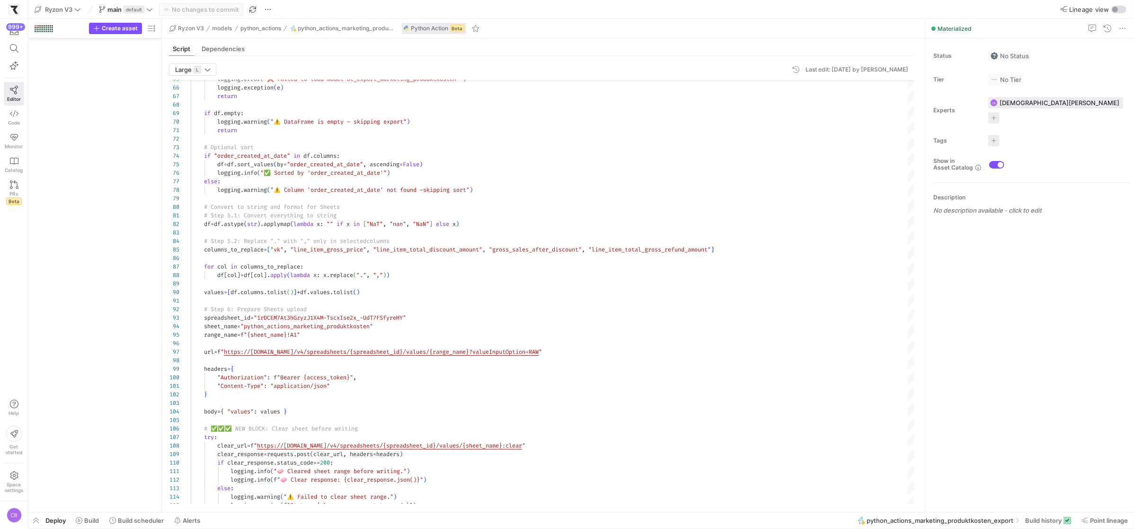
scroll to position [77, 41]
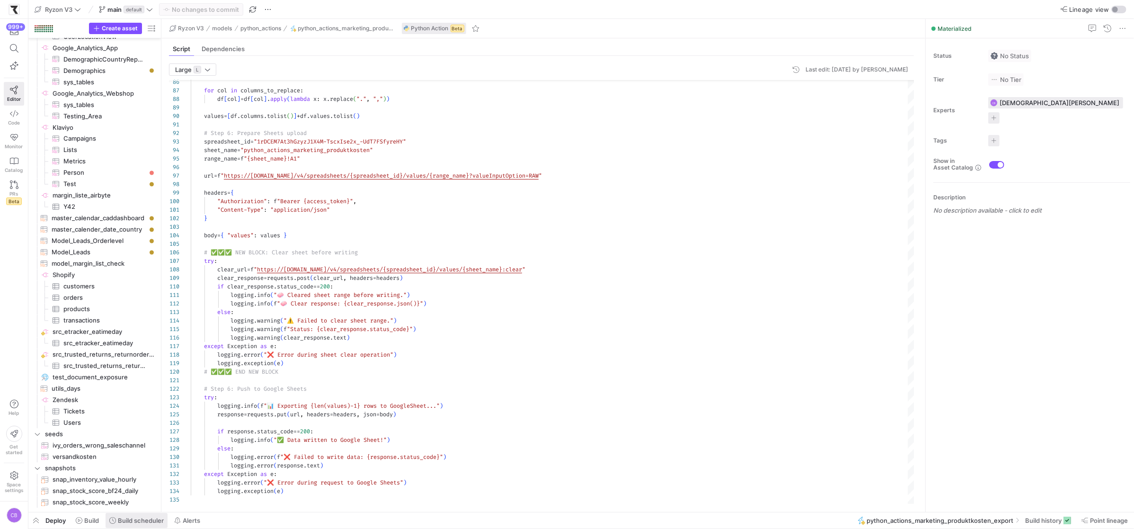
click at [125, 519] on span "Build scheduler" at bounding box center [141, 520] width 46 height 8
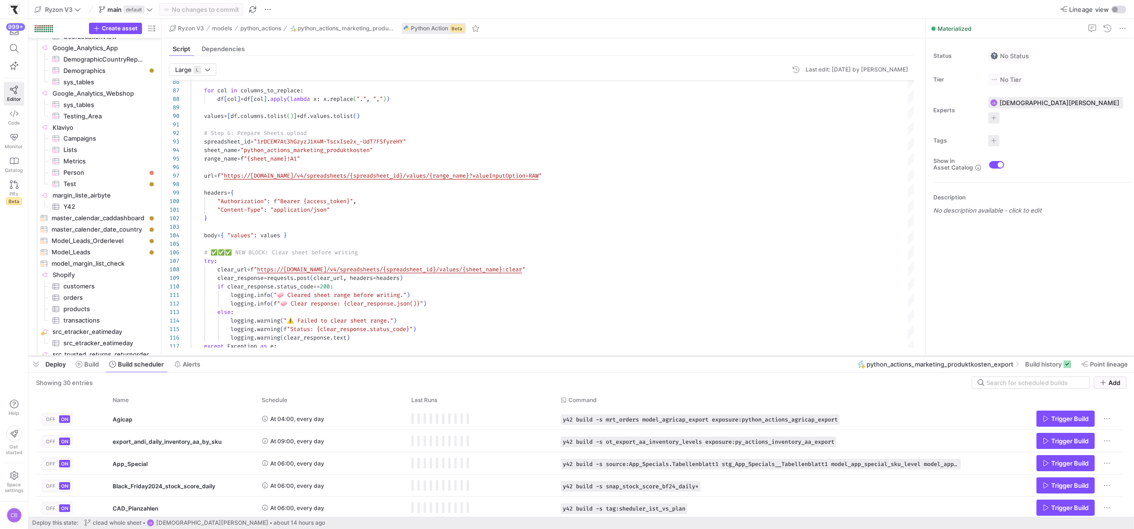
drag, startPoint x: 439, startPoint y: 356, endPoint x: 515, endPoint y: 95, distance: 272.4
click at [515, 354] on div at bounding box center [580, 356] width 1105 height 4
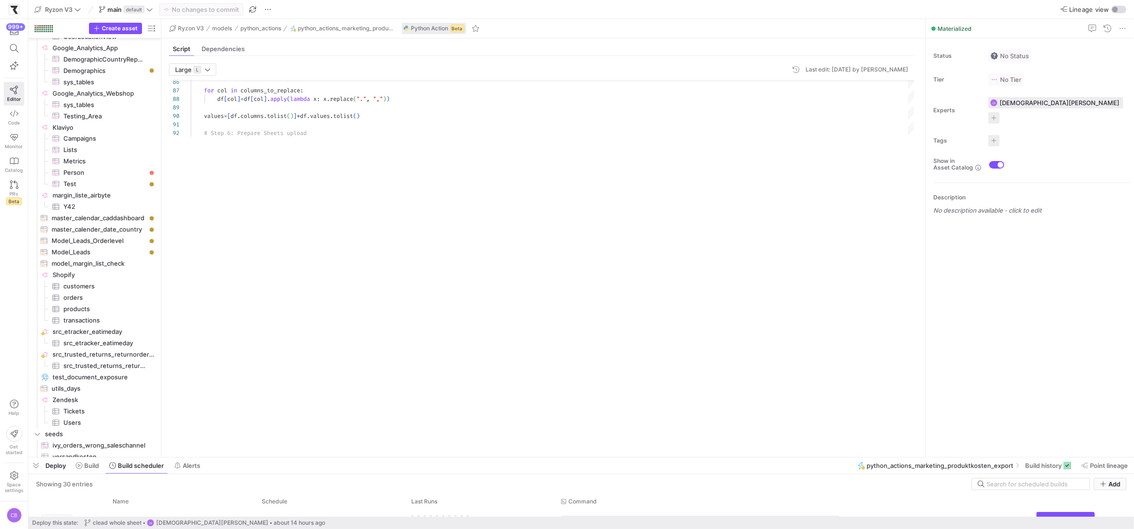
drag, startPoint x: 494, startPoint y: 93, endPoint x: 516, endPoint y: 446, distance: 353.7
click at [518, 455] on div at bounding box center [580, 457] width 1105 height 4
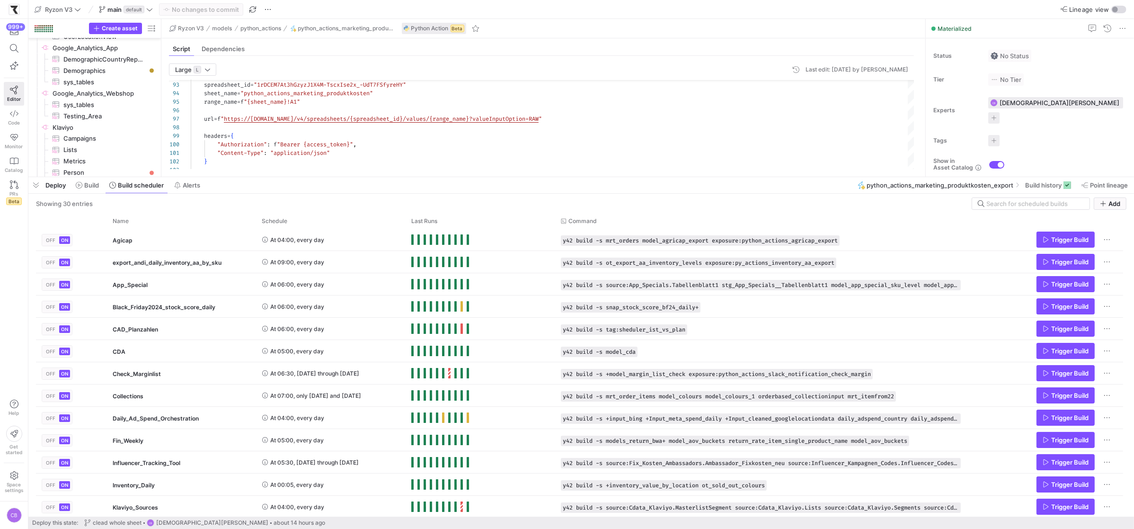
drag, startPoint x: 246, startPoint y: 456, endPoint x: 353, endPoint y: 149, distance: 326.0
click at [350, 175] on div at bounding box center [580, 177] width 1105 height 4
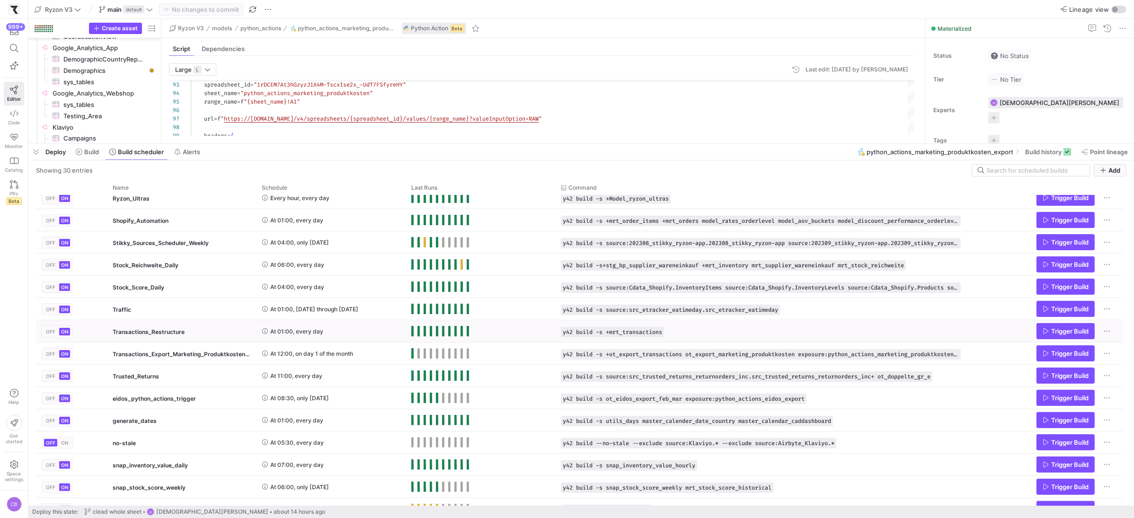
scroll to position [357, 0]
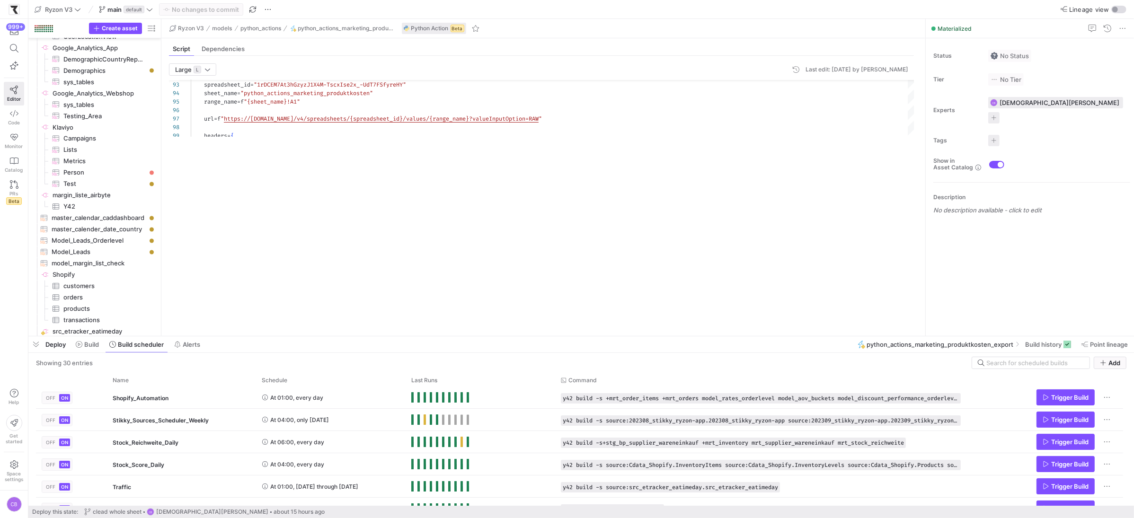
drag, startPoint x: 450, startPoint y: 141, endPoint x: 437, endPoint y: 294, distance: 153.5
click at [479, 335] on div at bounding box center [580, 337] width 1105 height 4
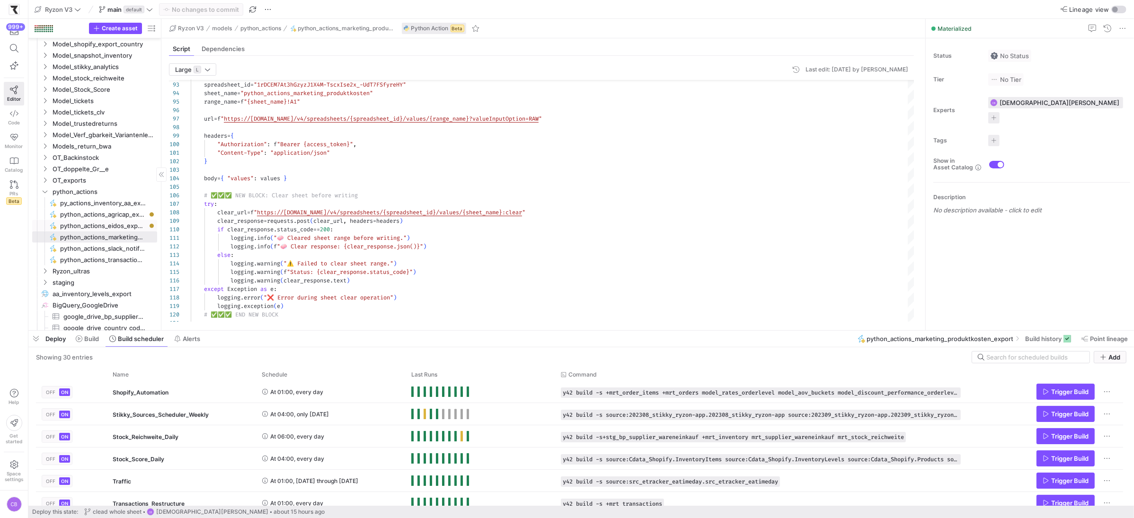
scroll to position [0, 0]
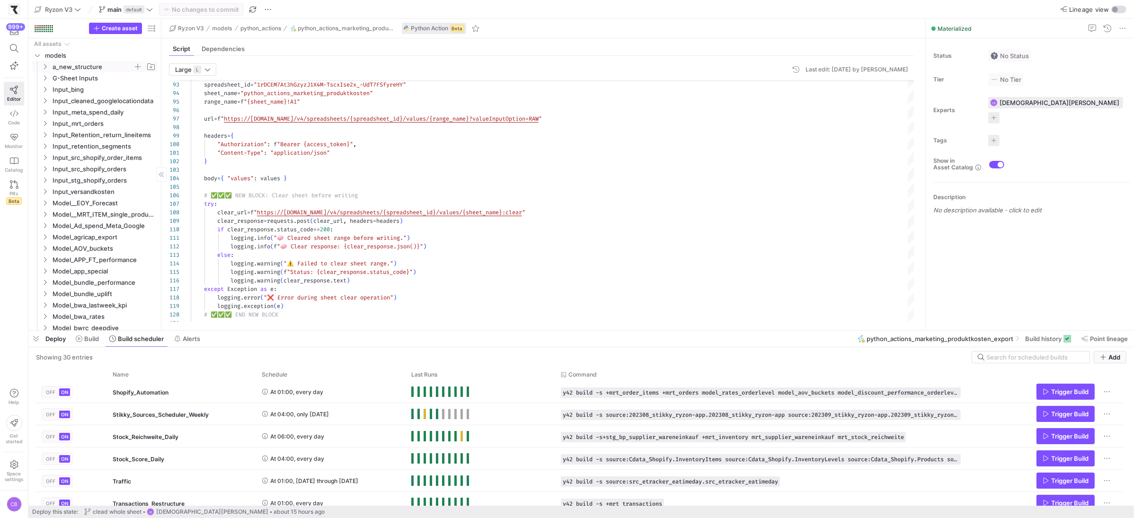
click at [43, 66] on icon "Press SPACE to select this row." at bounding box center [45, 67] width 7 height 6
click at [51, 80] on icon "Press SPACE to select this row." at bounding box center [52, 78] width 7 height 6
click at [62, 134] on icon "Press SPACE to select this row." at bounding box center [60, 135] width 7 height 6
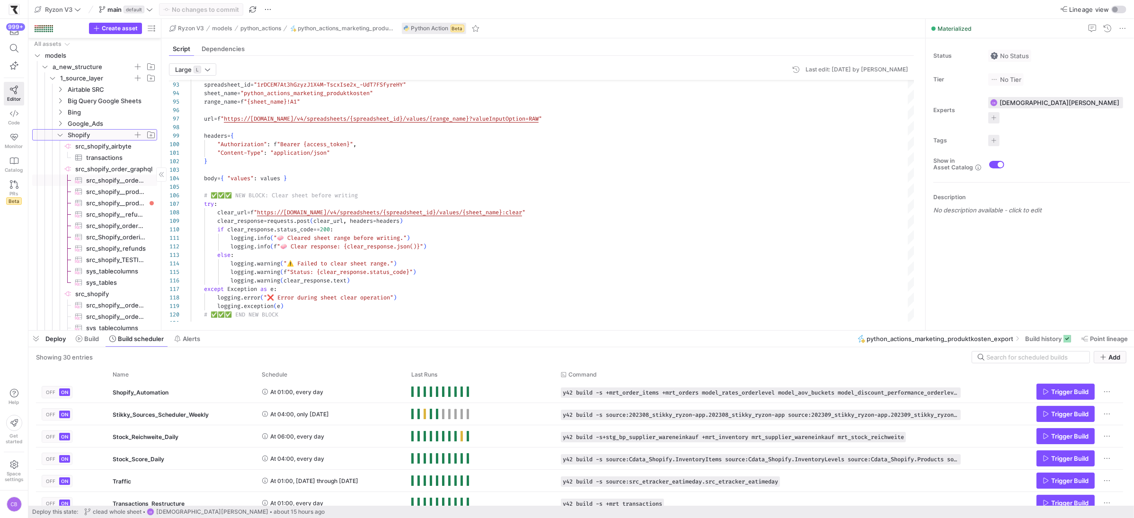
scroll to position [15, 0]
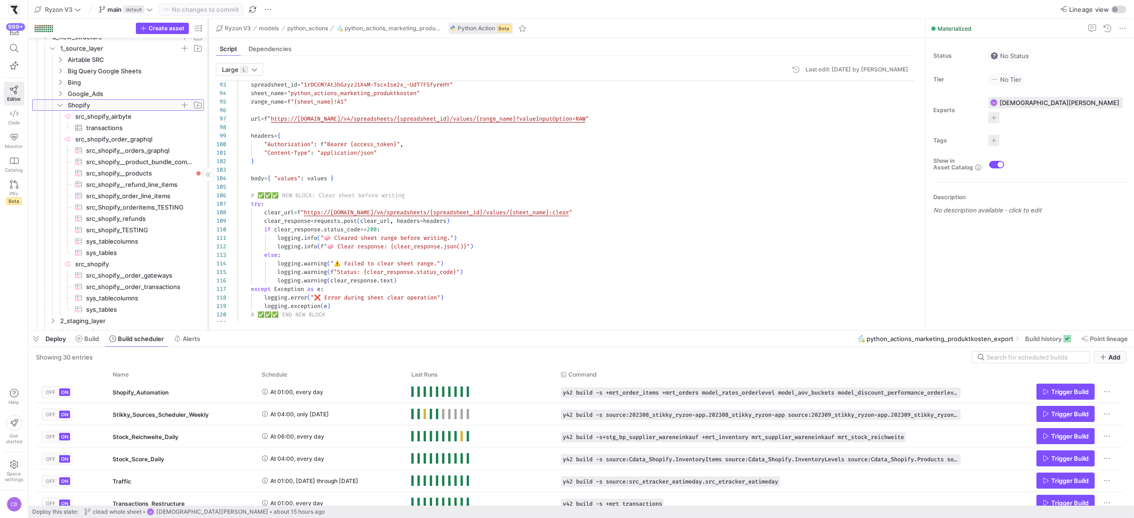
drag, startPoint x: 161, startPoint y: 185, endPoint x: 208, endPoint y: 189, distance: 47.0
click at [208, 189] on div at bounding box center [208, 174] width 0 height 311
click at [158, 163] on span "src_shopify__product_bundle_components​​​​​​​​​" at bounding box center [139, 162] width 107 height 11
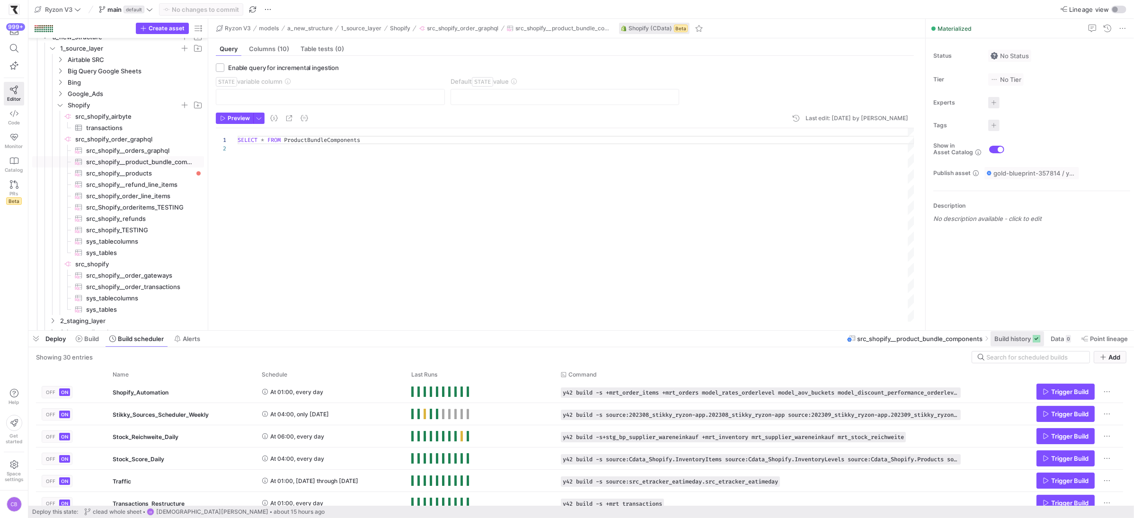
click at [1023, 336] on span "Build history" at bounding box center [1012, 339] width 36 height 8
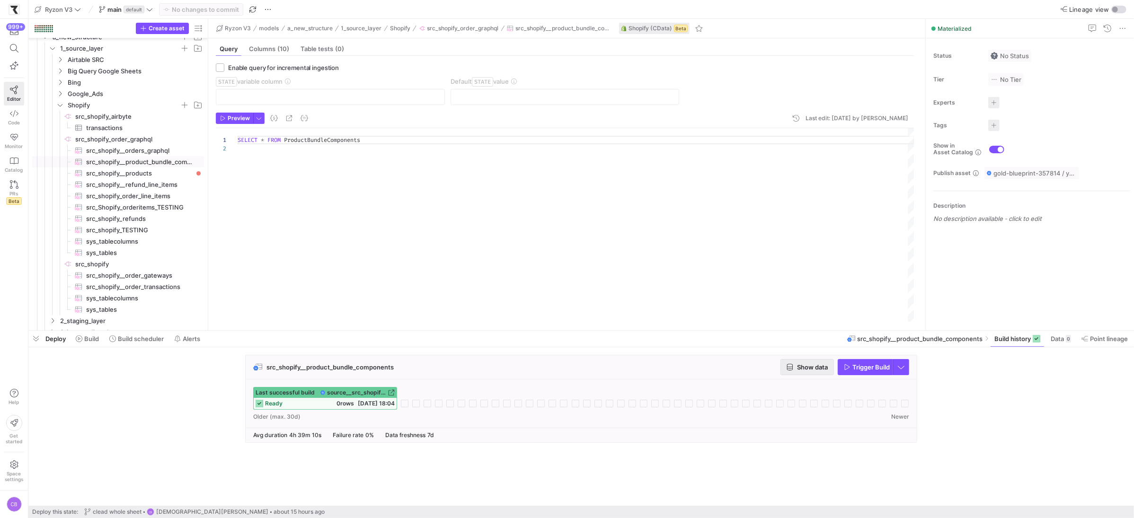
click at [818, 367] on span "Show data" at bounding box center [812, 367] width 31 height 8
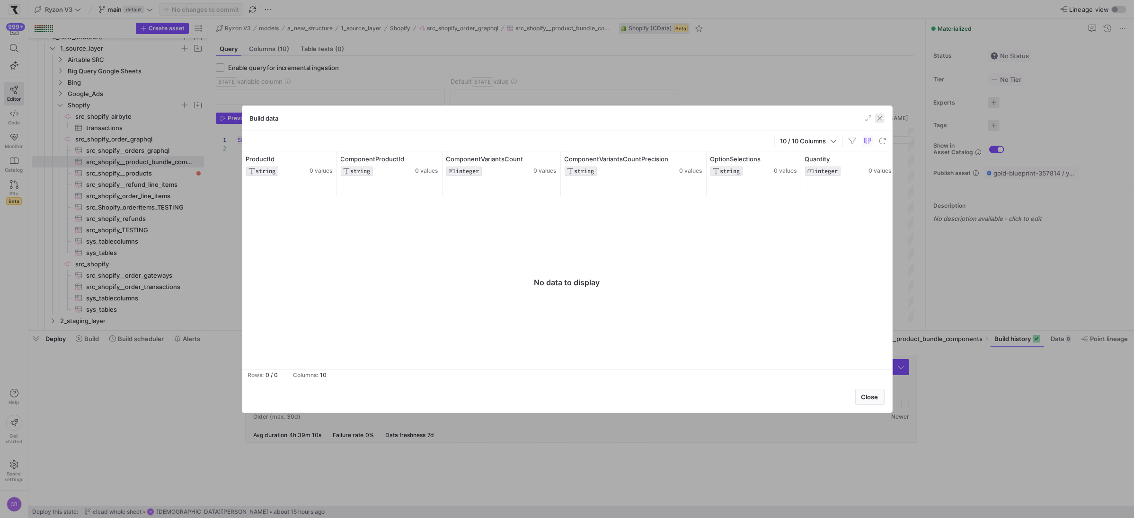
click at [878, 120] on span "button" at bounding box center [879, 118] width 9 height 9
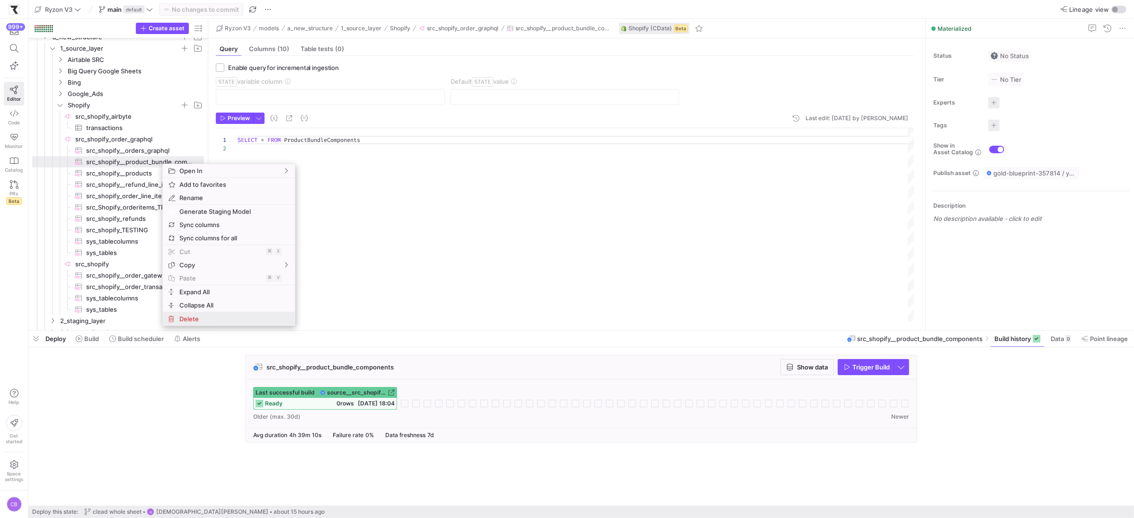
click at [208, 323] on span "Delete" at bounding box center [221, 318] width 90 height 13
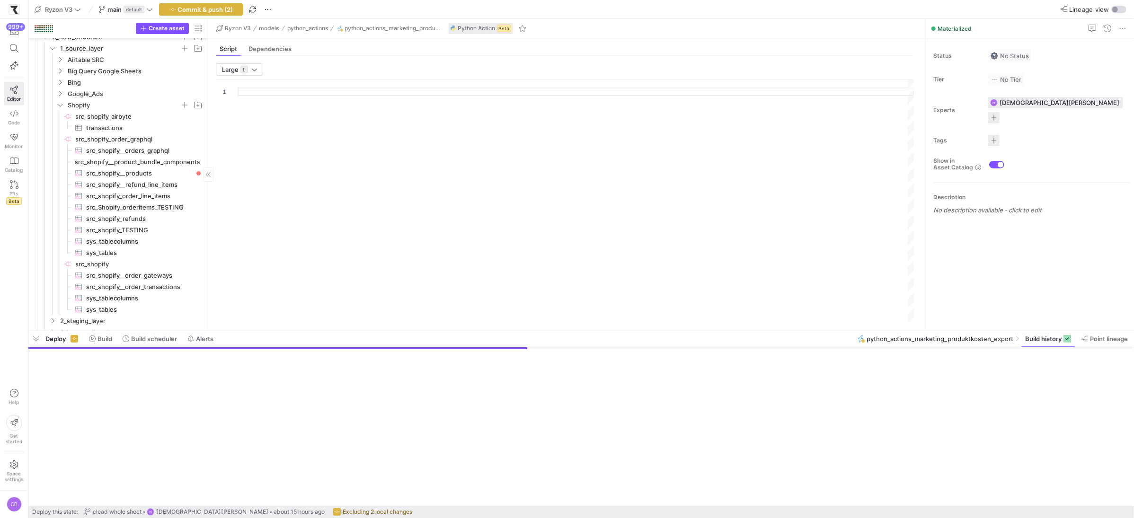
type textarea "import json import logging import pandas as pd import requests import jwt impor…"
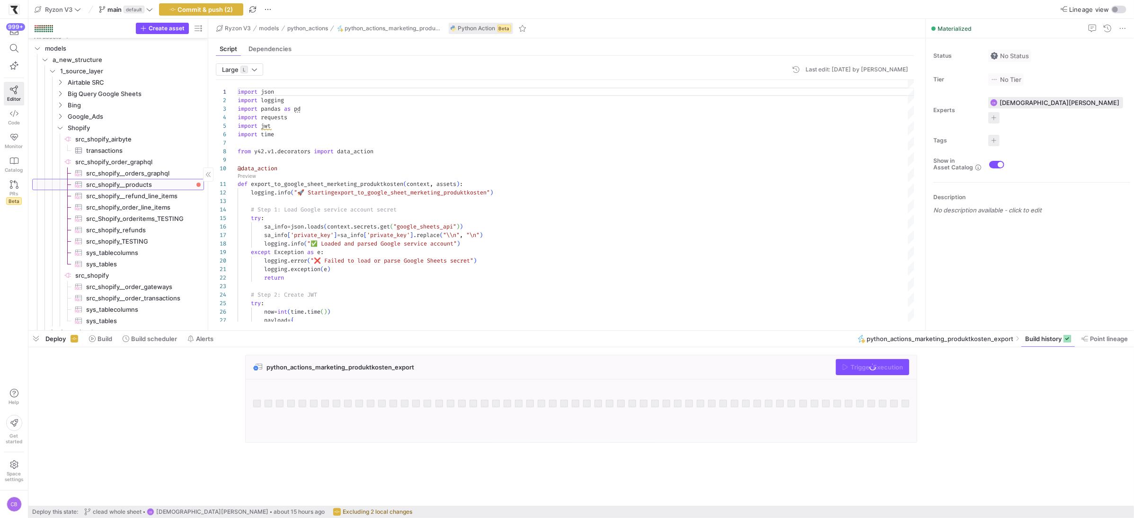
click at [156, 186] on span "src_shopify__products​​​​​​​​​" at bounding box center [139, 184] width 107 height 11
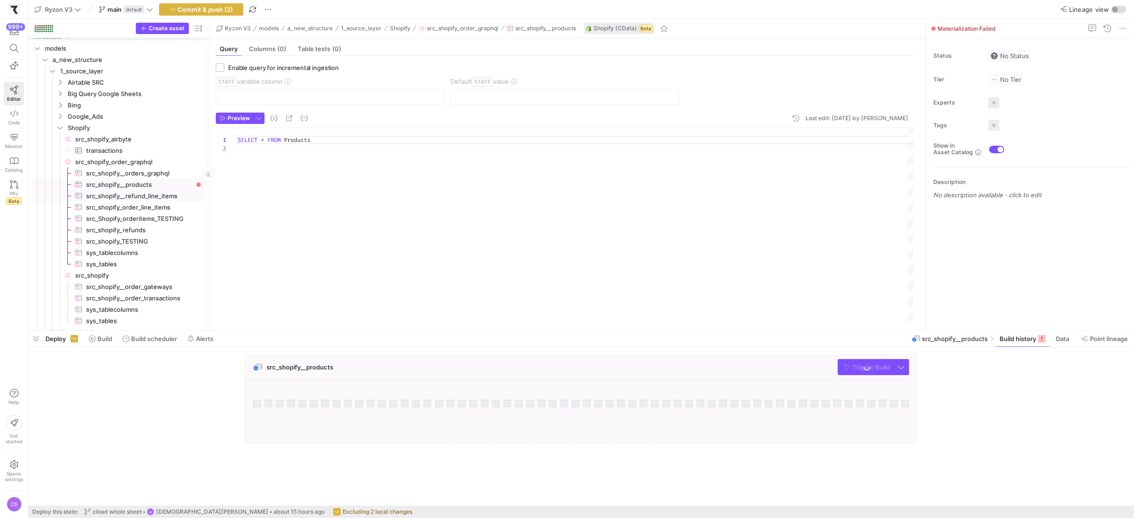
click at [155, 198] on span "src_shopify__refund_line_items​​​​​​​​​" at bounding box center [139, 196] width 107 height 11
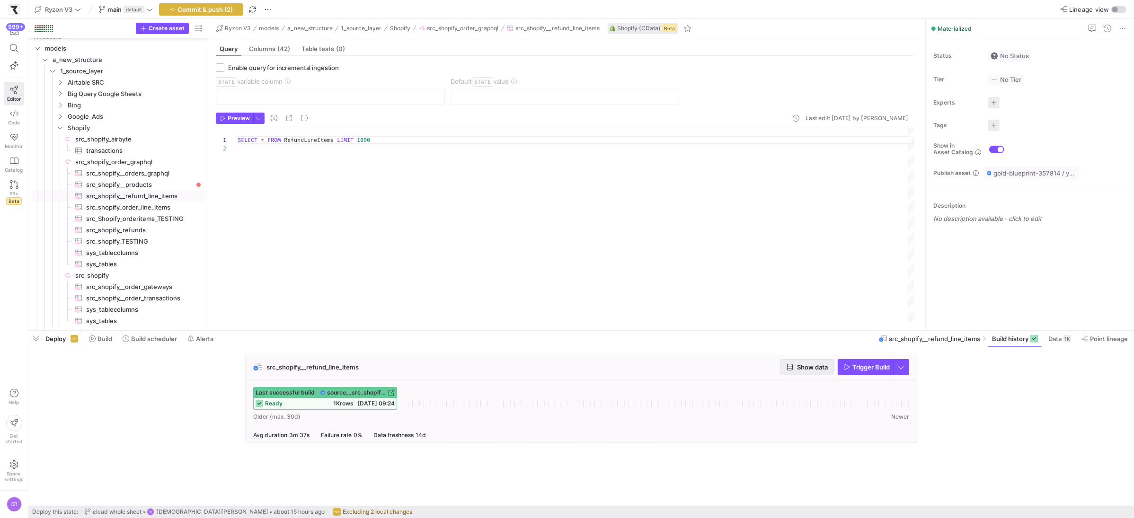
click at [799, 369] on span "Show data" at bounding box center [812, 367] width 31 height 8
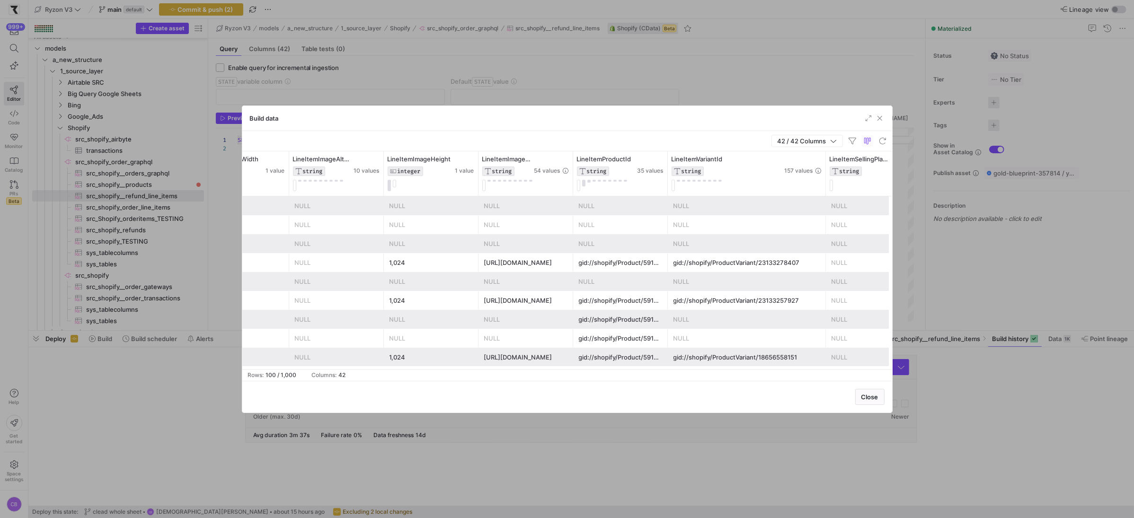
drag, startPoint x: 761, startPoint y: 179, endPoint x: 824, endPoint y: 183, distance: 63.6
click at [824, 183] on div at bounding box center [825, 173] width 4 height 44
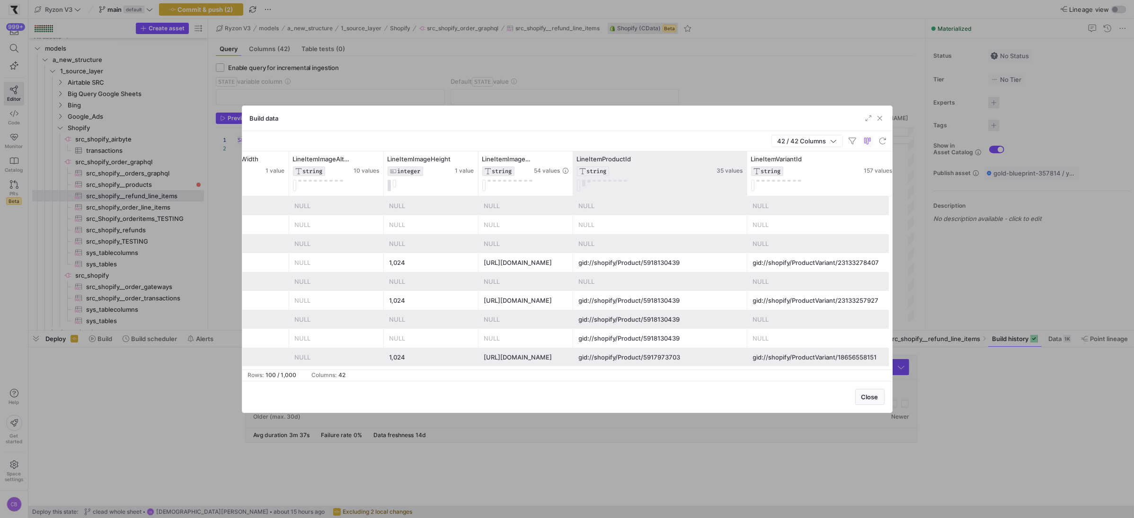
drag, startPoint x: 666, startPoint y: 165, endPoint x: 745, endPoint y: 172, distance: 79.8
click at [745, 172] on div at bounding box center [747, 173] width 4 height 44
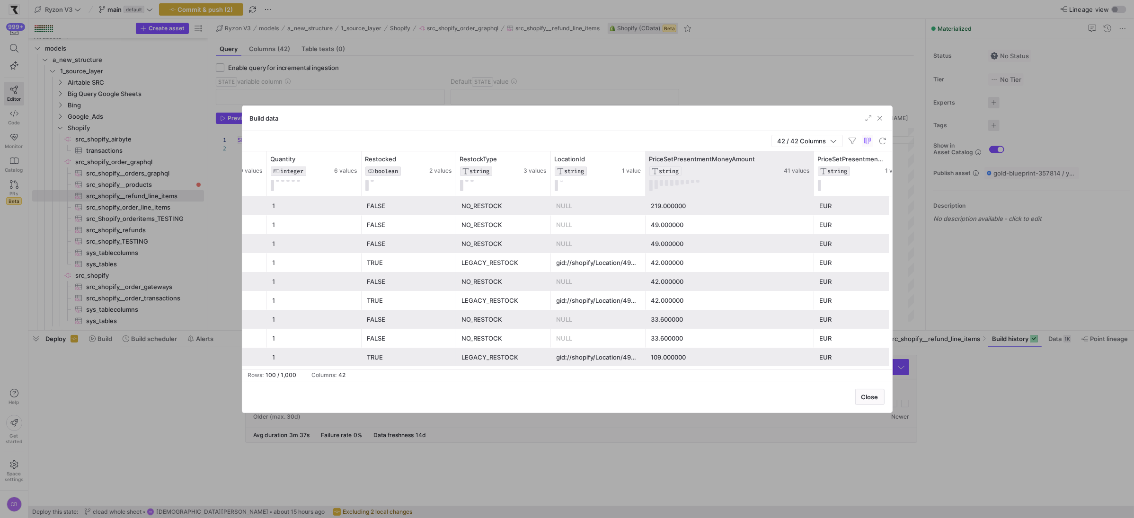
drag, startPoint x: 739, startPoint y: 168, endPoint x: 814, endPoint y: 182, distance: 76.4
click at [814, 182] on div at bounding box center [814, 173] width 4 height 44
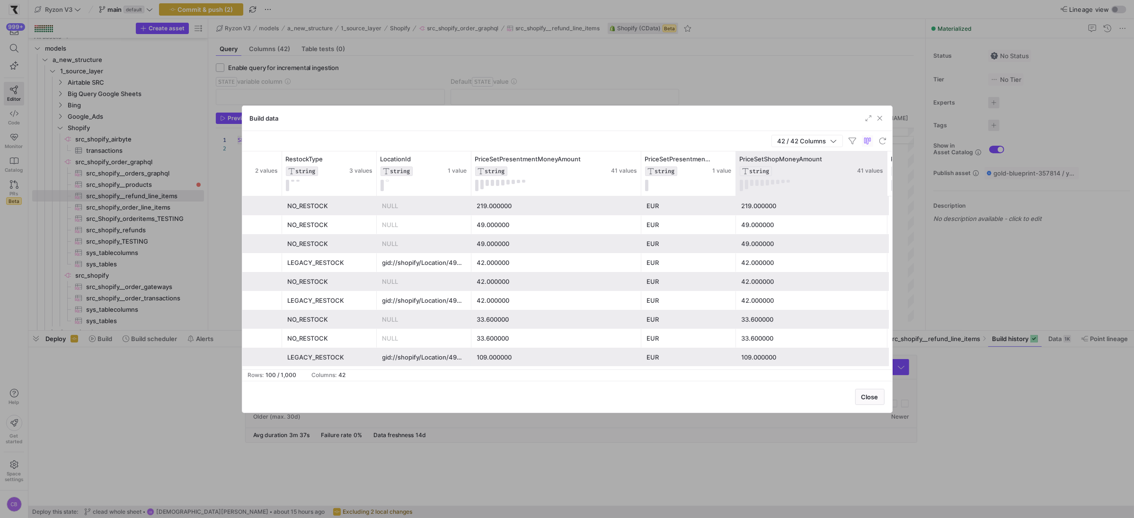
drag, startPoint x: 828, startPoint y: 171, endPoint x: 885, endPoint y: 178, distance: 57.7
click at [885, 178] on div at bounding box center [887, 173] width 4 height 44
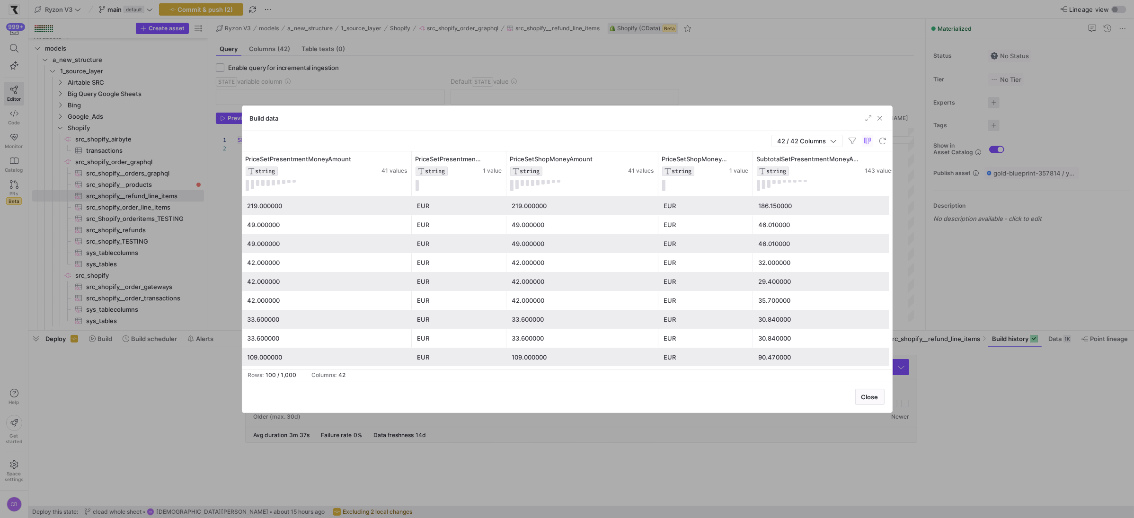
drag, startPoint x: 845, startPoint y: 173, endPoint x: 904, endPoint y: 177, distance: 59.7
click at [904, 177] on div "Build data 42 / 42 Columns Drag here to set row groups Drag here to set column …" at bounding box center [567, 259] width 1134 height 518
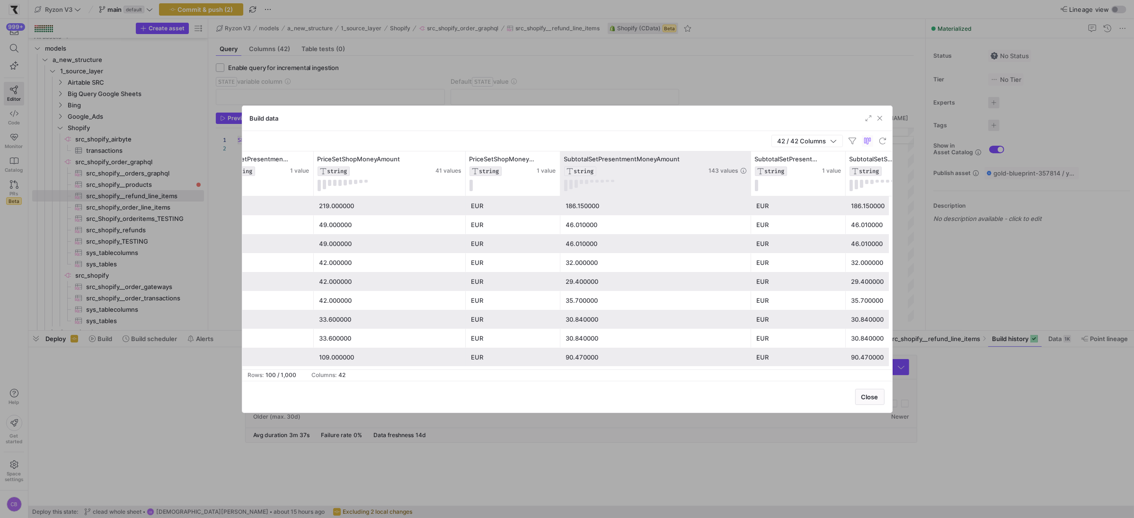
drag, startPoint x: 738, startPoint y: 166, endPoint x: 753, endPoint y: 168, distance: 15.3
click at [752, 168] on div at bounding box center [751, 173] width 4 height 44
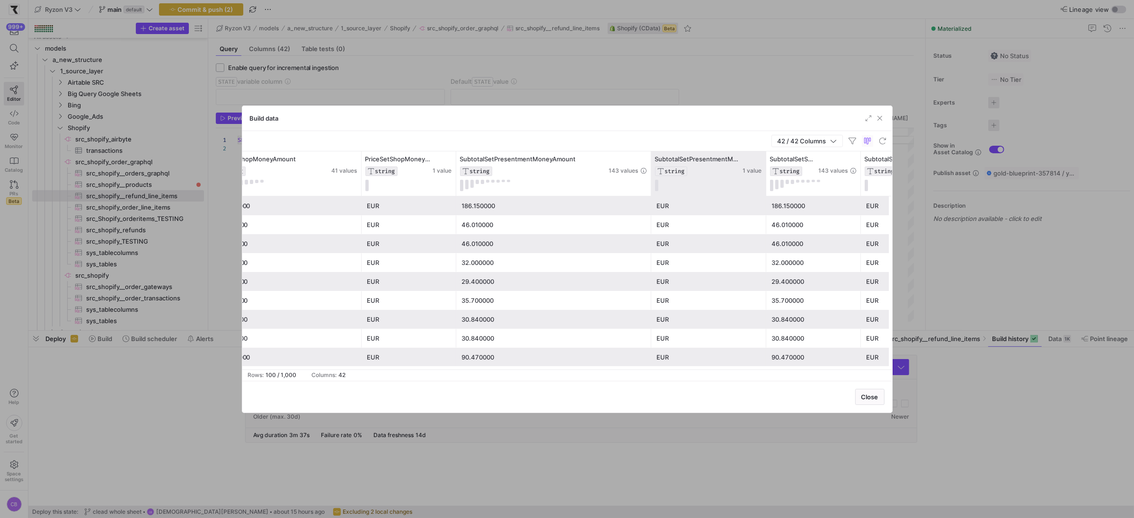
drag, startPoint x: 743, startPoint y: 182, endPoint x: 763, endPoint y: 182, distance: 20.4
click at [764, 182] on div at bounding box center [766, 173] width 4 height 44
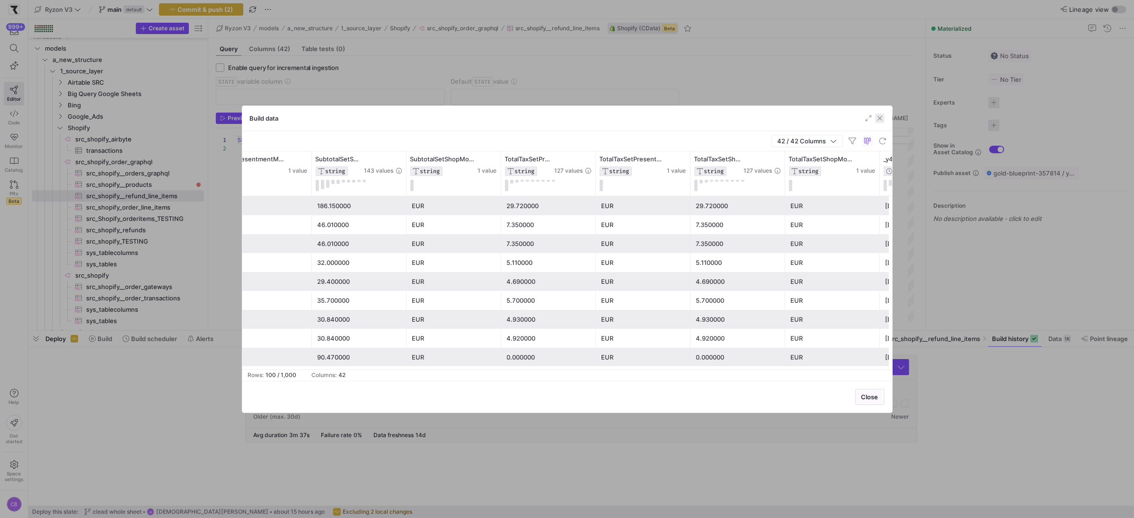
click at [878, 119] on span "button" at bounding box center [879, 118] width 9 height 9
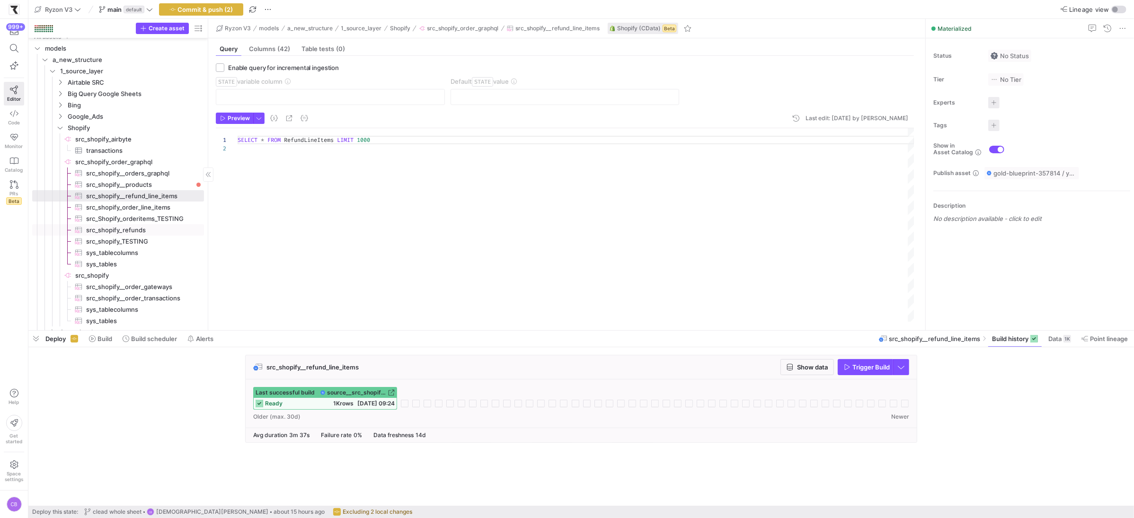
click at [132, 230] on span "src_shopify_refunds​​​​​​​​​" at bounding box center [139, 230] width 107 height 11
type textarea "SELECT * FROM Refunds WHERE CreatedAt > '[DATE]'"
click at [810, 371] on span "button" at bounding box center [807, 367] width 53 height 15
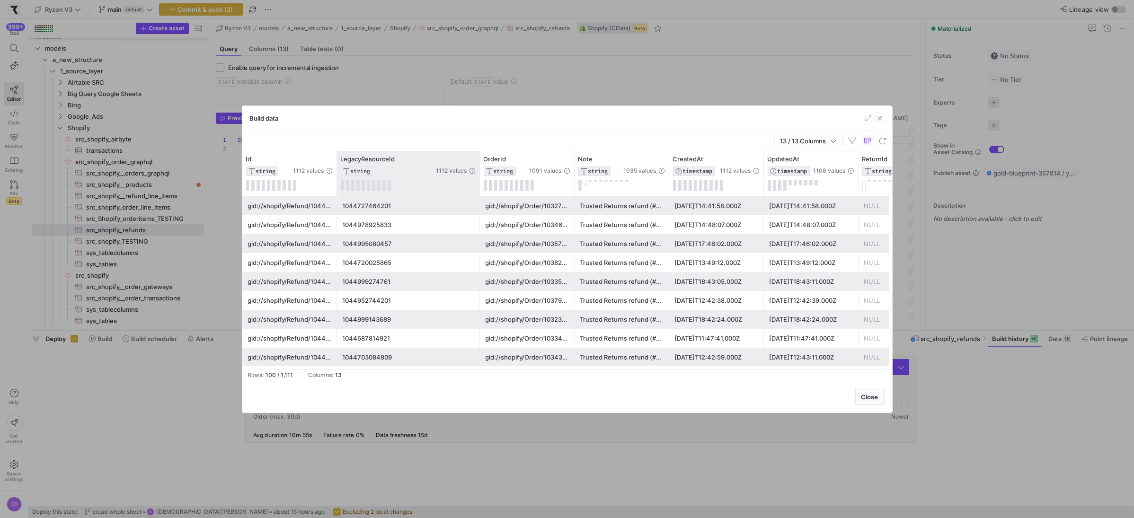
drag, startPoint x: 431, startPoint y: 174, endPoint x: 477, endPoint y: 175, distance: 46.4
click at [477, 175] on div at bounding box center [479, 173] width 4 height 44
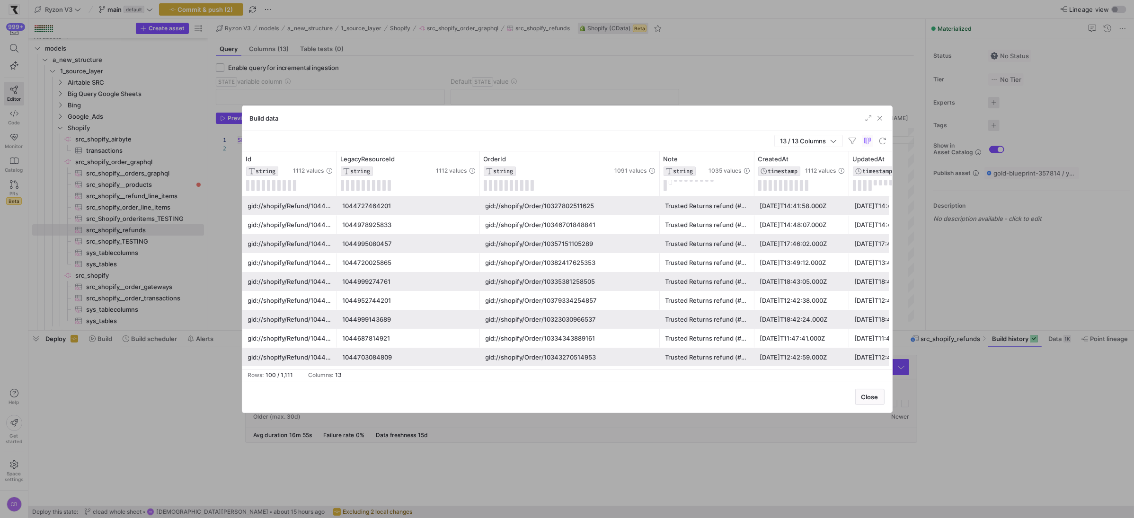
drag, startPoint x: 573, startPoint y: 180, endPoint x: 658, endPoint y: 197, distance: 86.9
click at [658, 197] on div "Id STRING 1112 values LegacyResourceId STRING 1112 values OrderId STRING 1091 v…" at bounding box center [567, 260] width 650 height 218
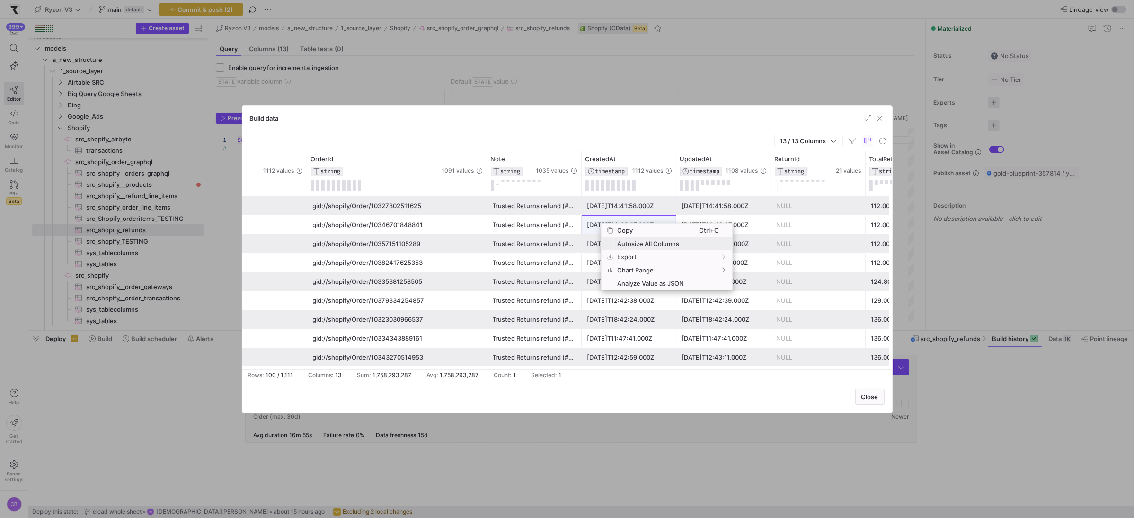
click at [645, 244] on span "Autosize All Columns" at bounding box center [657, 243] width 86 height 13
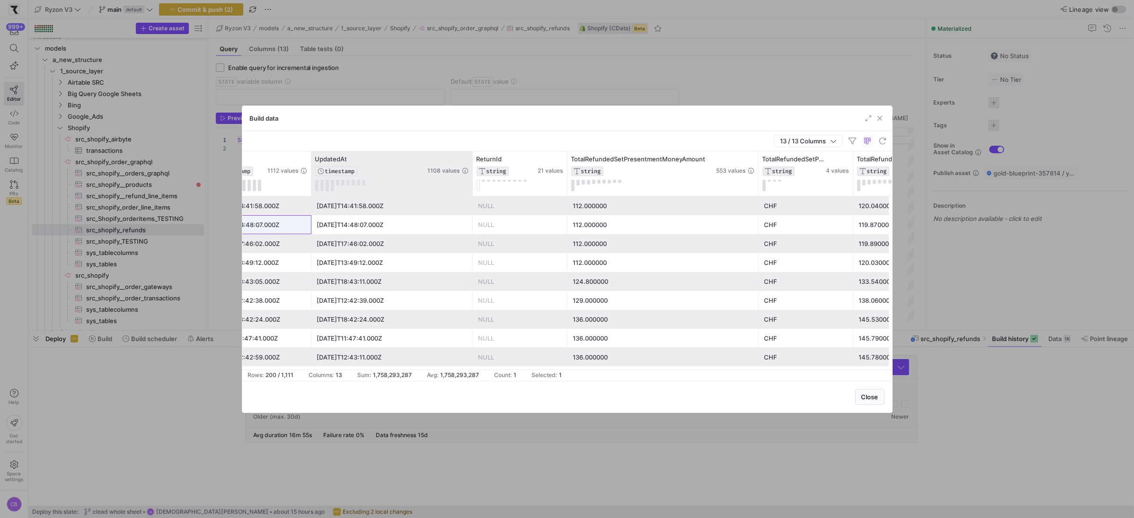
drag, startPoint x: 413, startPoint y: 162, endPoint x: 471, endPoint y: 160, distance: 58.3
click at [471, 160] on div at bounding box center [472, 173] width 4 height 44
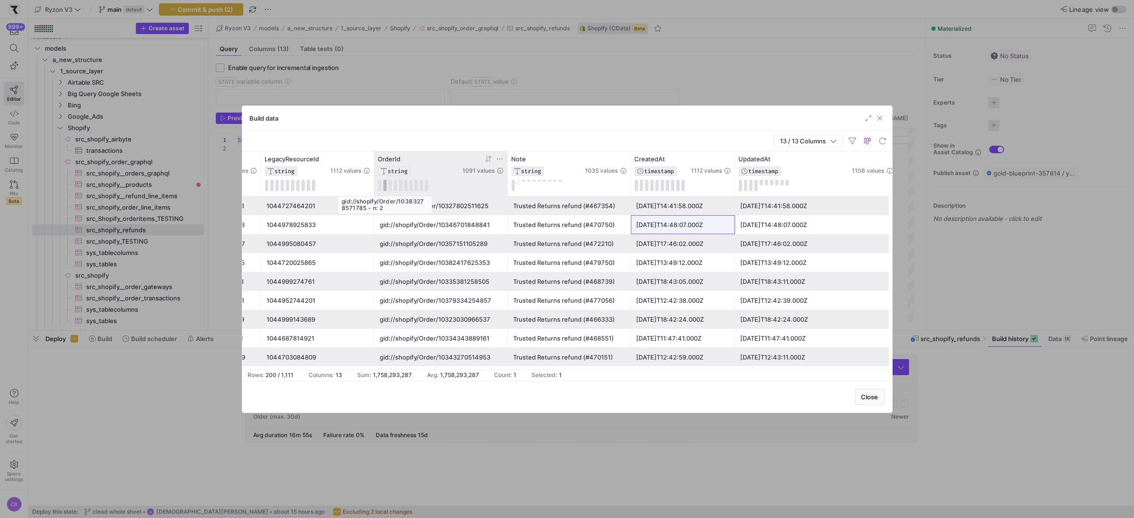
click at [383, 185] on button at bounding box center [384, 185] width 3 height 11
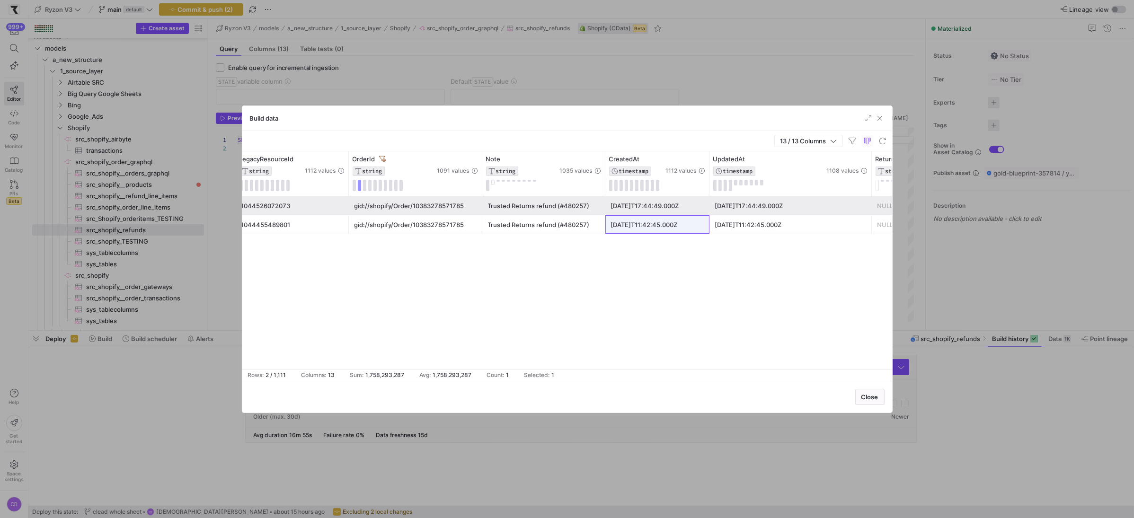
click at [443, 222] on div "gid://shopify/Order/10383278571785" at bounding box center [415, 225] width 122 height 18
click at [447, 224] on div "gid://shopify/Order/10383278571785" at bounding box center [415, 225] width 122 height 18
drag, startPoint x: 412, startPoint y: 224, endPoint x: 452, endPoint y: 225, distance: 40.7
click at [452, 225] on div "gid://shopify/Order/10383278571785" at bounding box center [415, 225] width 122 height 18
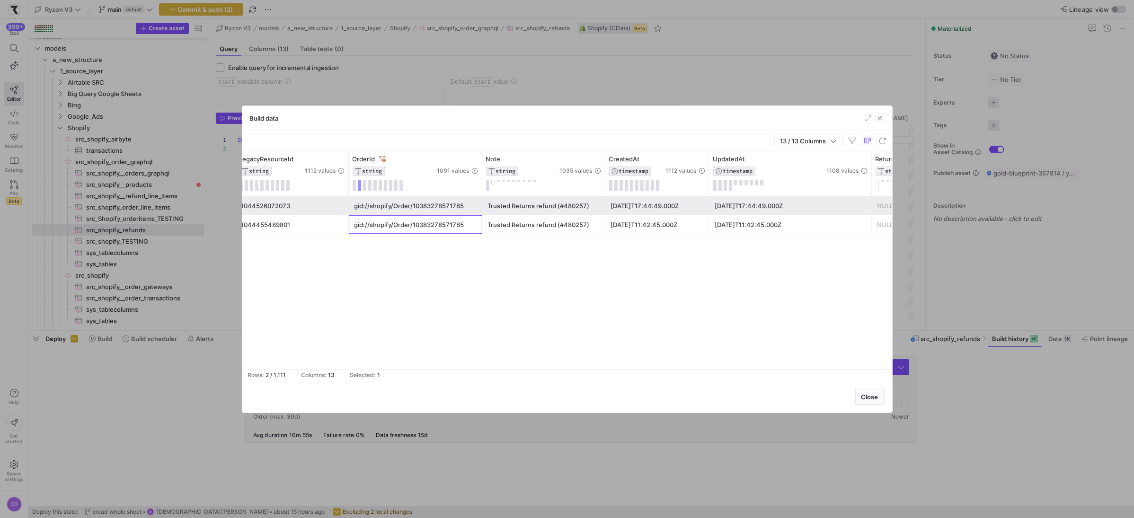
click at [452, 225] on div "gid://shopify/Order/10383278571785" at bounding box center [415, 225] width 122 height 18
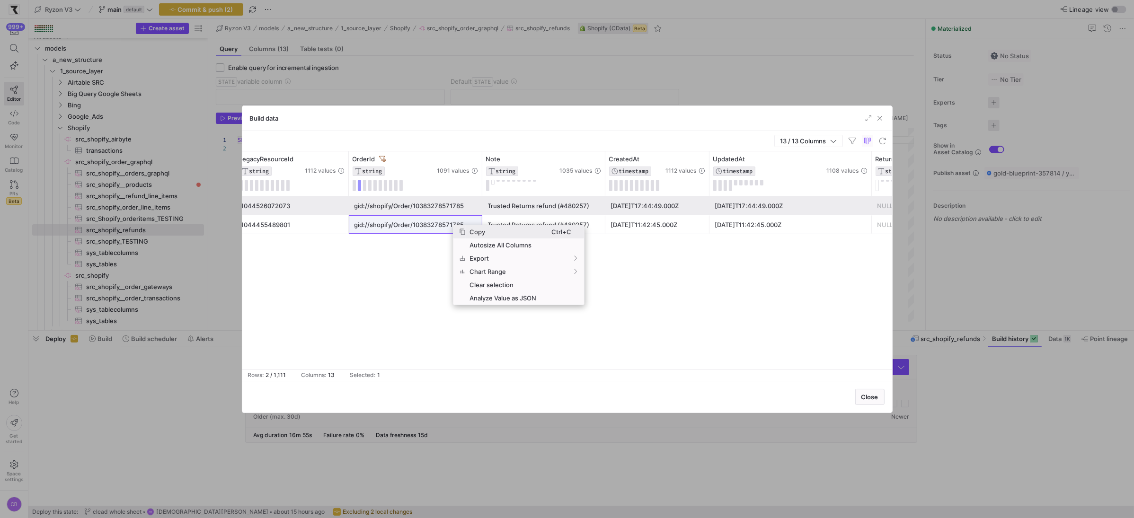
click at [480, 237] on span "Copy" at bounding box center [509, 231] width 86 height 13
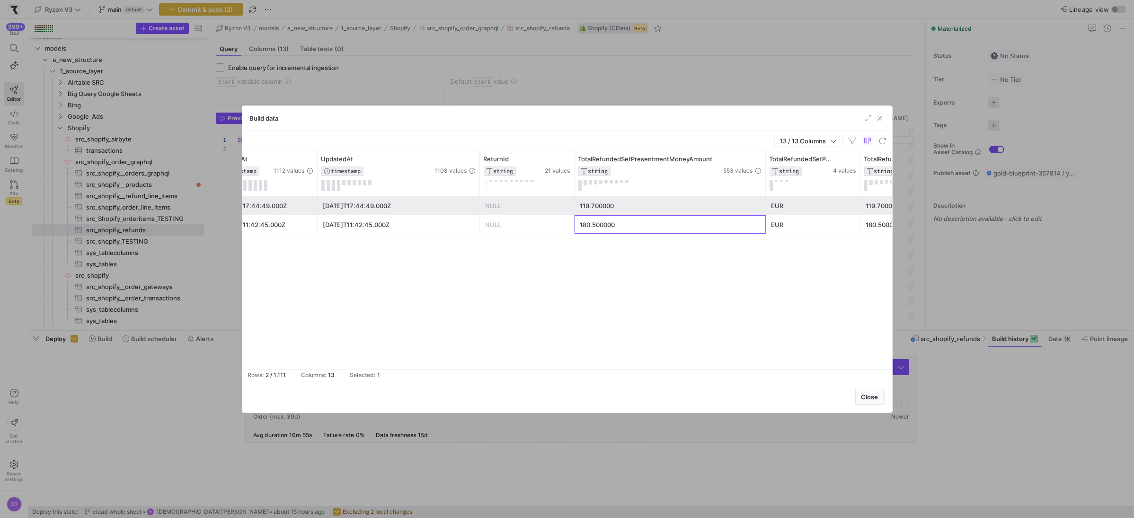
click at [596, 228] on div "180.500000" at bounding box center [670, 225] width 180 height 18
click at [609, 204] on div "119.700000" at bounding box center [670, 206] width 180 height 18
drag, startPoint x: 681, startPoint y: 205, endPoint x: 679, endPoint y: 222, distance: 16.7
click at [679, 222] on div "Trusted Returns refund (#480257) [DATE]T17:44:49.000Z [DATE]T17:44:49.000Z NULL…" at bounding box center [509, 215] width 1599 height 38
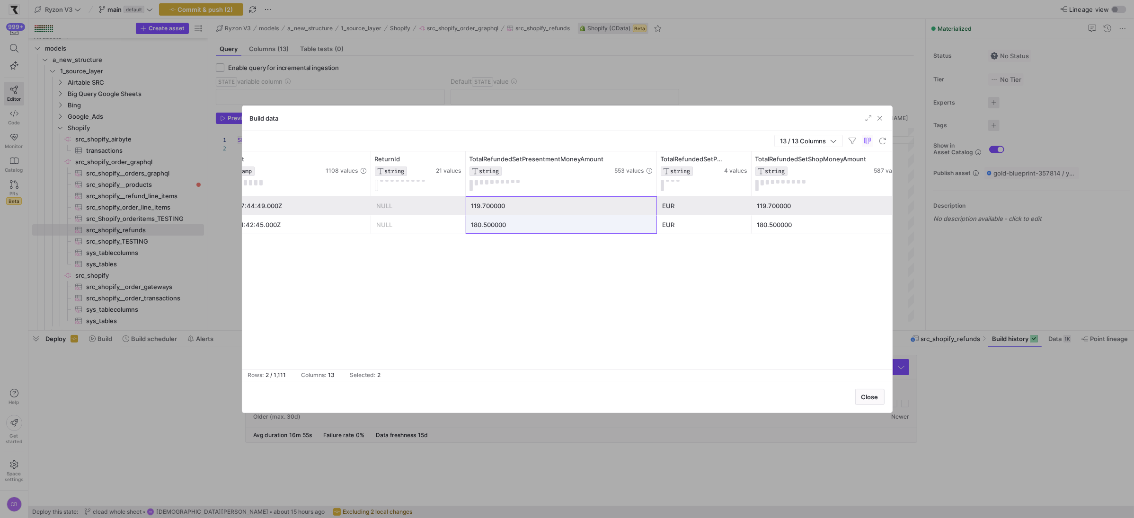
scroll to position [0, 651]
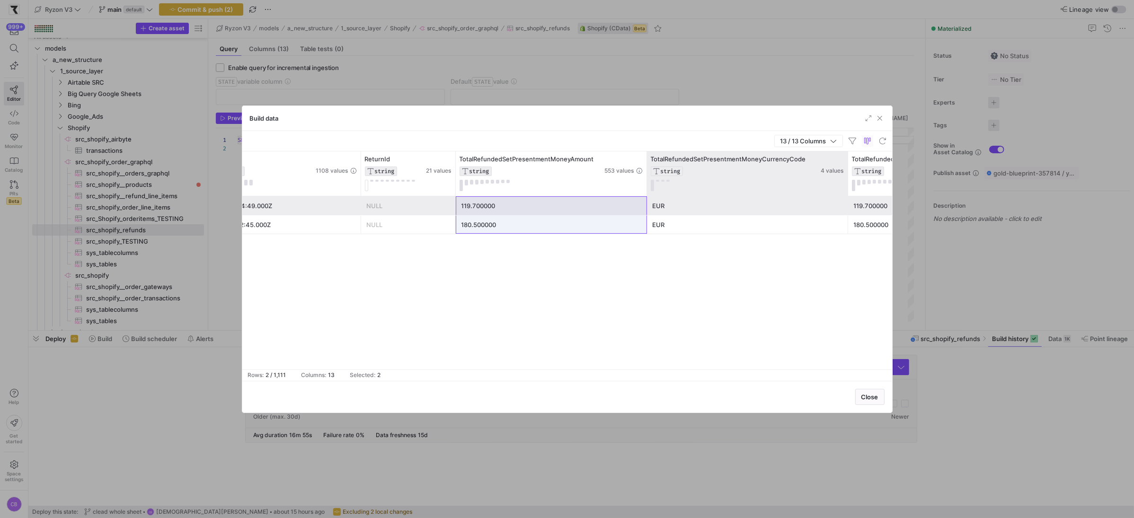
drag, startPoint x: 739, startPoint y: 186, endPoint x: 848, endPoint y: 189, distance: 109.3
click at [848, 189] on div at bounding box center [848, 173] width 4 height 44
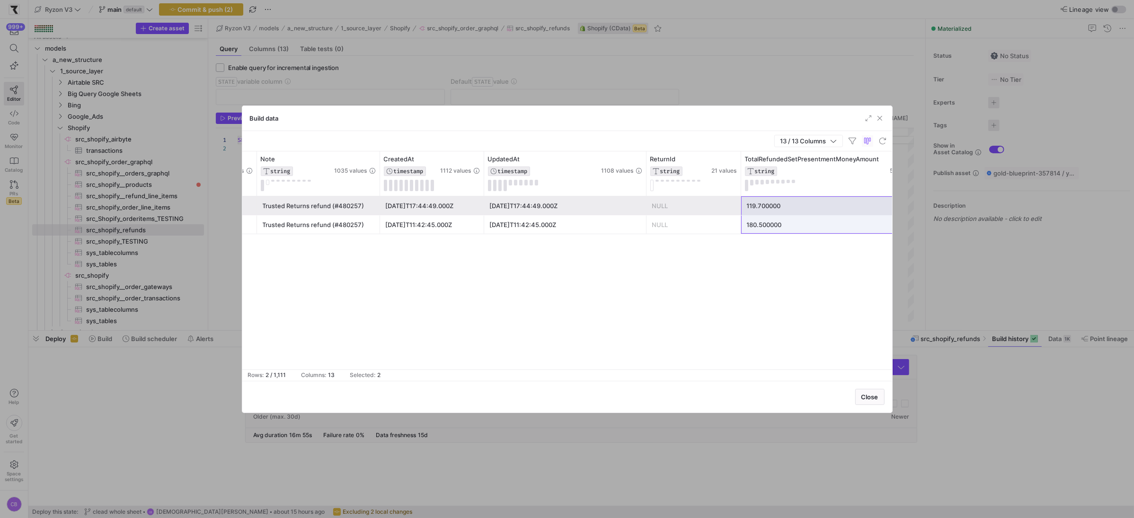
scroll to position [0, 354]
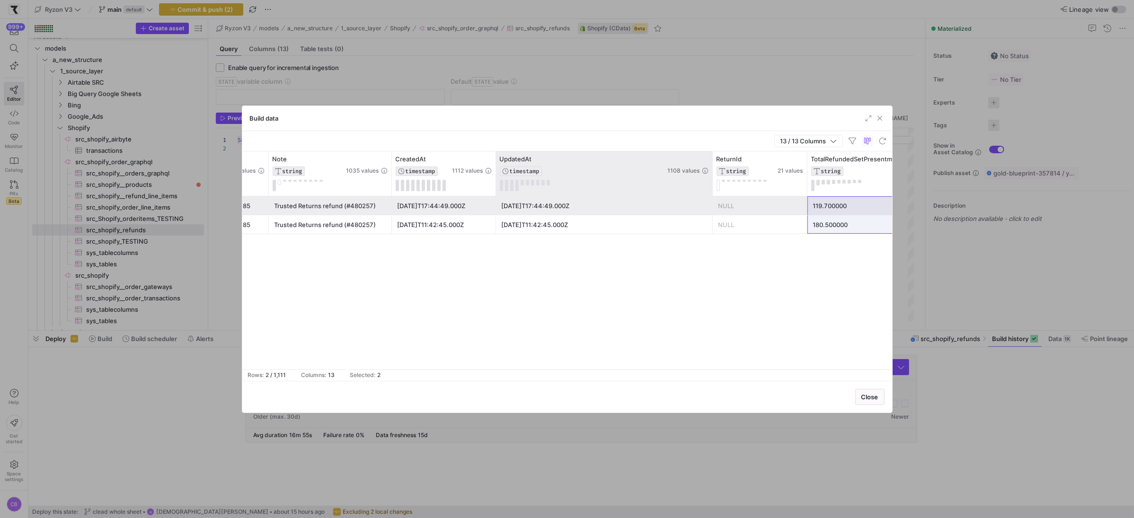
drag, startPoint x: 655, startPoint y: 192, endPoint x: 710, endPoint y: 193, distance: 54.4
click at [710, 193] on div at bounding box center [712, 173] width 4 height 44
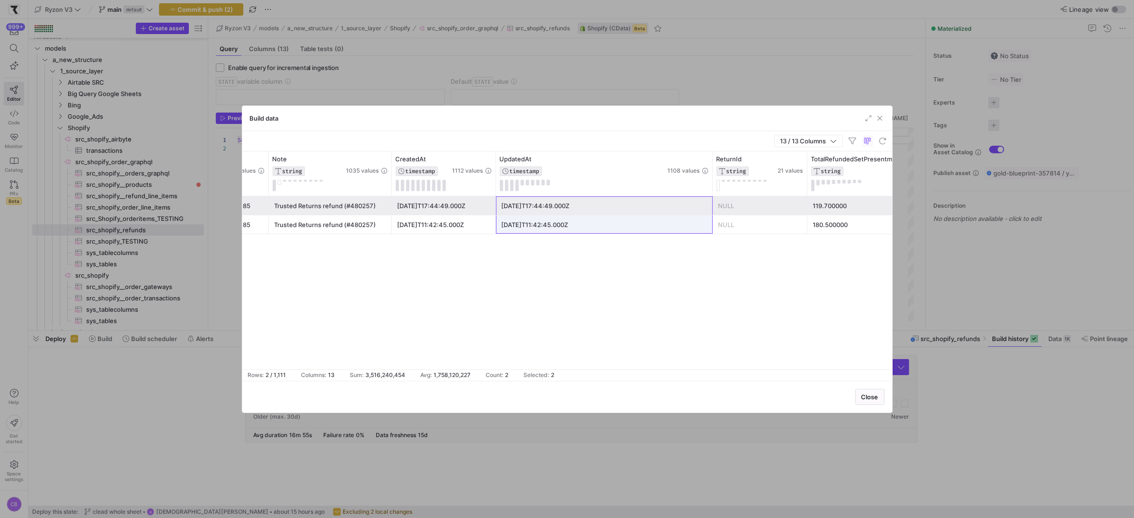
drag, startPoint x: 570, startPoint y: 206, endPoint x: 569, endPoint y: 225, distance: 18.9
click at [569, 225] on div "[DATE]T17:44:49.000Z [DATE]T17:44:49.000Z NULL 119.700000 Trusted Returns refun…" at bounding box center [769, 215] width 1763 height 38
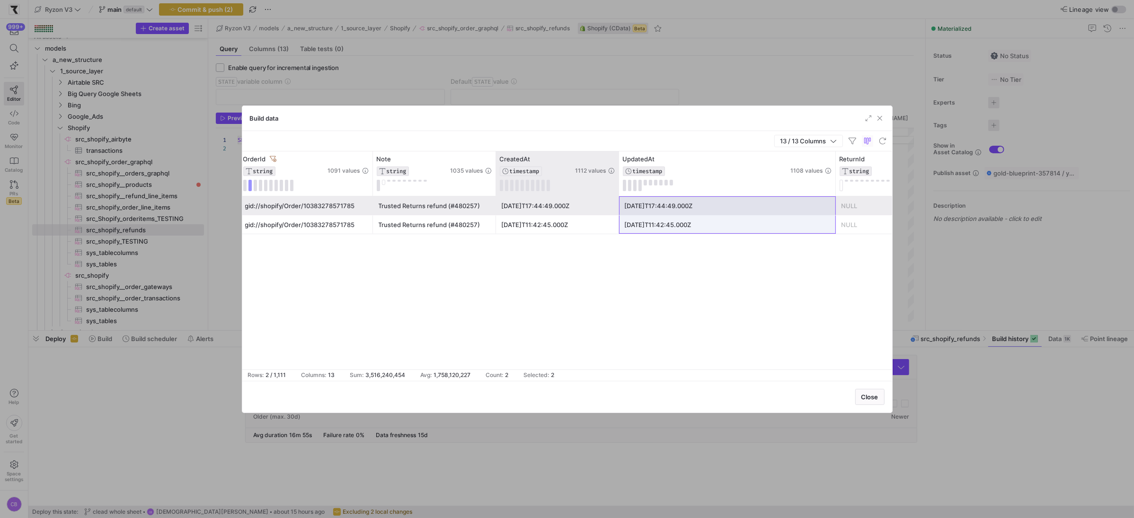
drag, startPoint x: 598, startPoint y: 175, endPoint x: 662, endPoint y: 188, distance: 65.3
click at [620, 188] on div at bounding box center [619, 173] width 4 height 44
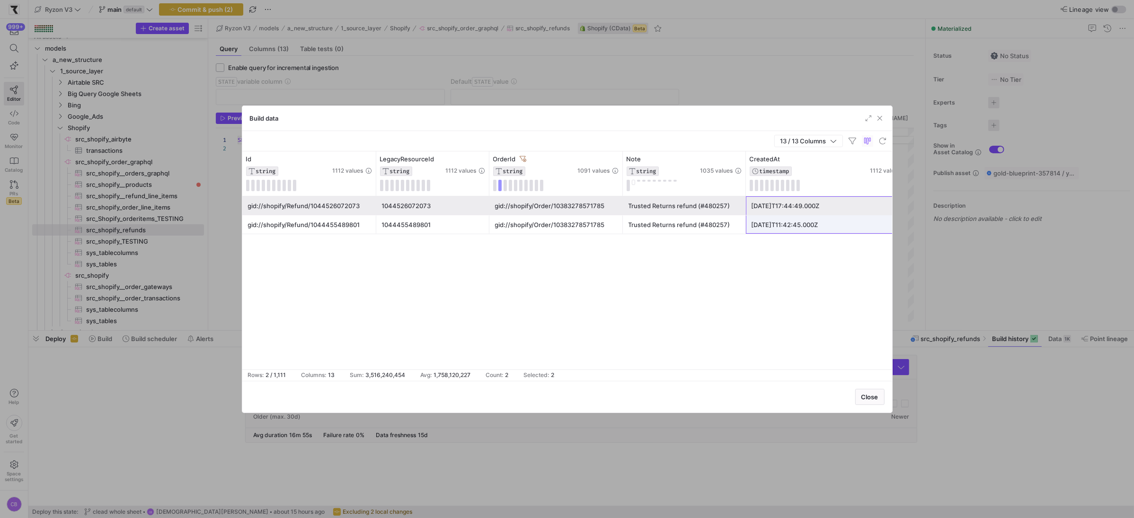
drag, startPoint x: 787, startPoint y: 207, endPoint x: 786, endPoint y: 226, distance: 18.9
click at [786, 226] on div "[DATE]T17:44:49.000Z [DATE]T17:44:49.000Z Trusted Returns refund (#480257) gid:…" at bounding box center [1155, 215] width 1827 height 38
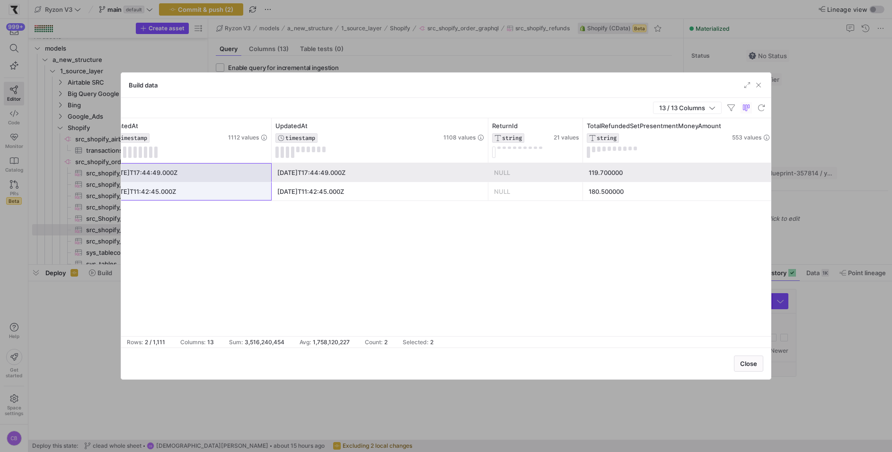
scroll to position [9, 0]
click at [759, 84] on span "button" at bounding box center [758, 84] width 9 height 9
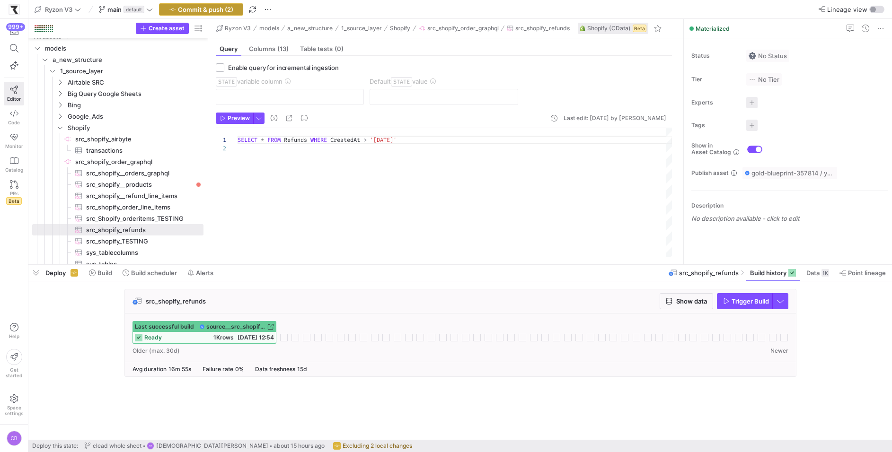
click at [203, 7] on span "Commit & push (2)" at bounding box center [205, 10] width 55 height 8
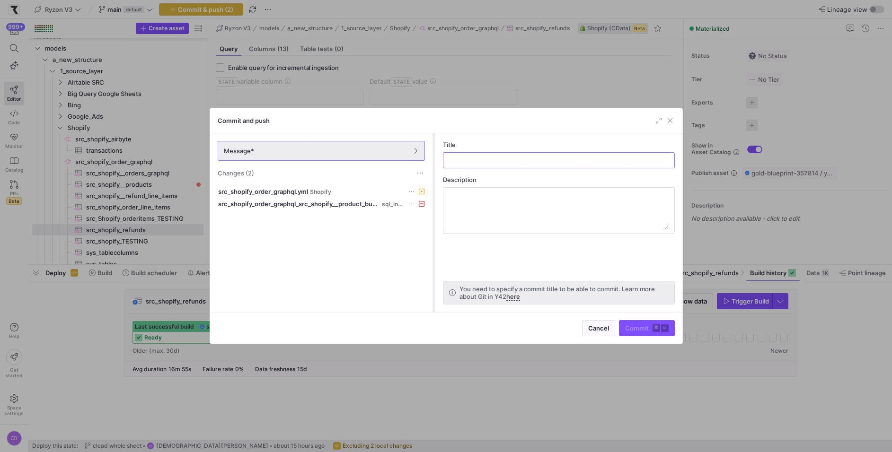
drag, startPoint x: 362, startPoint y: 177, endPoint x: 433, endPoint y: 191, distance: 72.4
click at [433, 191] on div at bounding box center [434, 222] width 4 height 179
click at [456, 160] on input "text" at bounding box center [559, 161] width 216 height 8
type input "delete un"
click at [423, 201] on icon at bounding box center [422, 204] width 6 height 6
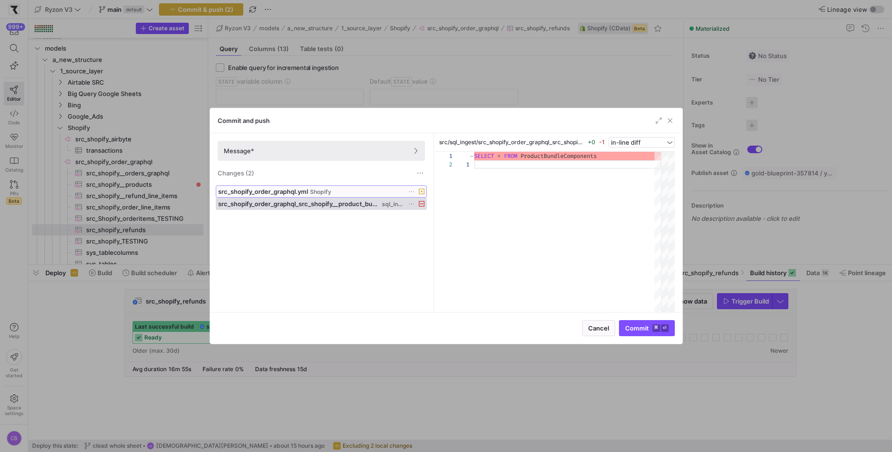
click at [421, 189] on icon at bounding box center [422, 192] width 6 height 6
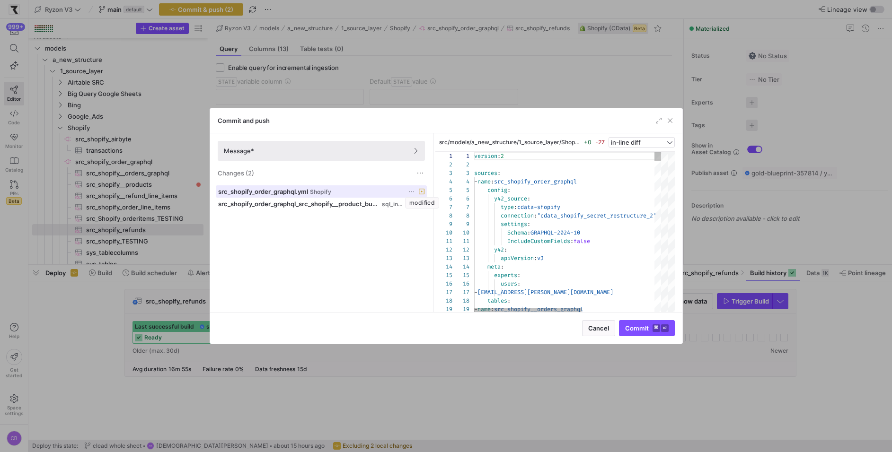
scroll to position [85, 0]
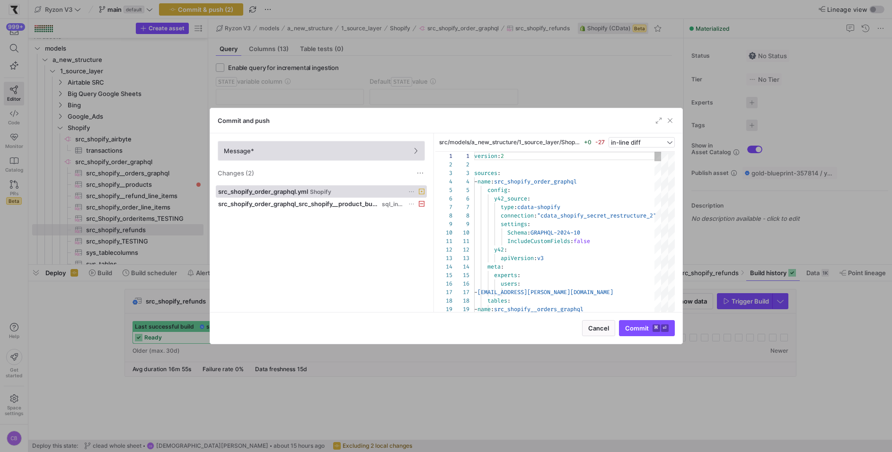
click at [302, 152] on span "Message*" at bounding box center [321, 151] width 195 height 8
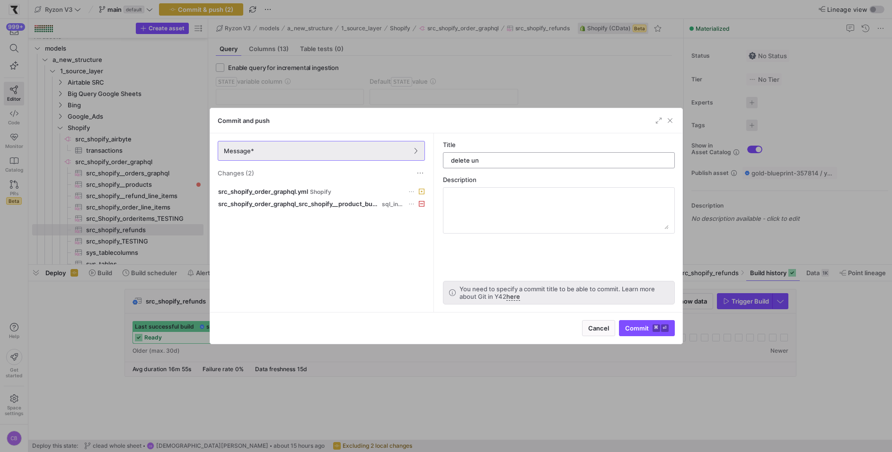
click at [494, 156] on div "delete un" at bounding box center [559, 160] width 216 height 15
type input "delete unused shopify source"
click at [633, 328] on span "Commit ⌘ ⏎" at bounding box center [647, 329] width 44 height 8
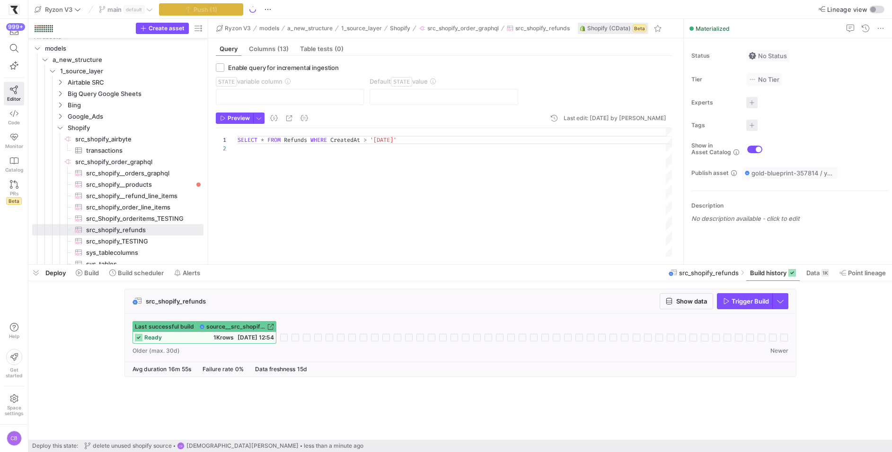
click at [552, 213] on div "SELECT * FROM Refunds WHERE CreatedAt > '[DATE]'" at bounding box center [455, 193] width 435 height 130
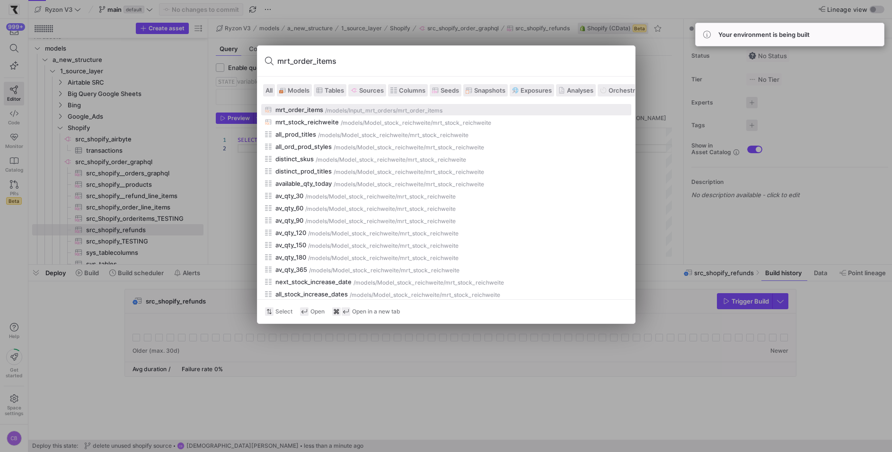
type input "mrt_order_items"
click at [372, 112] on div "Input_mrt_orders" at bounding box center [372, 110] width 47 height 7
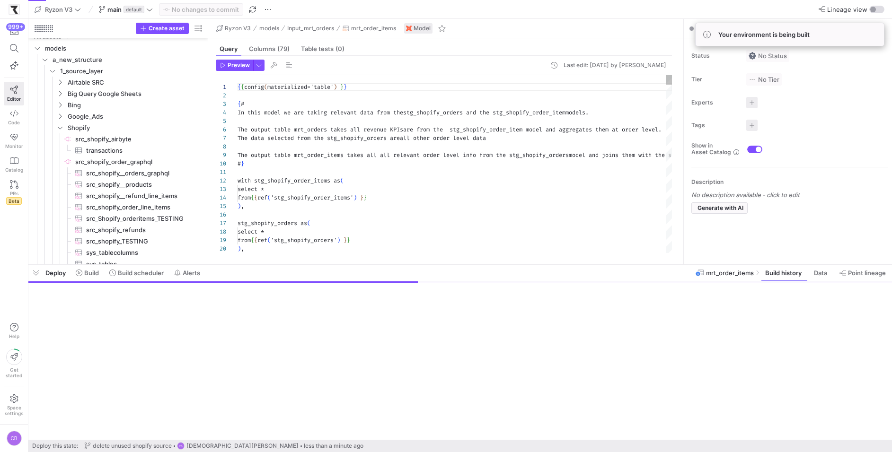
scroll to position [171, 0]
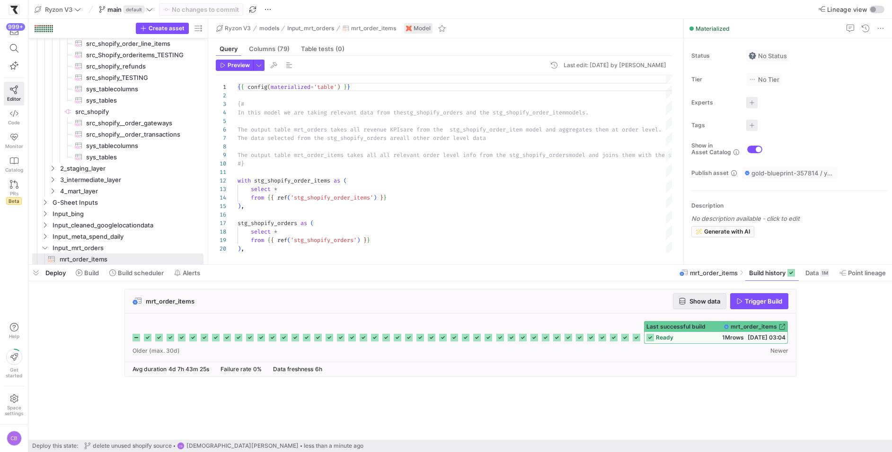
click at [694, 298] on span "Show data" at bounding box center [704, 302] width 31 height 8
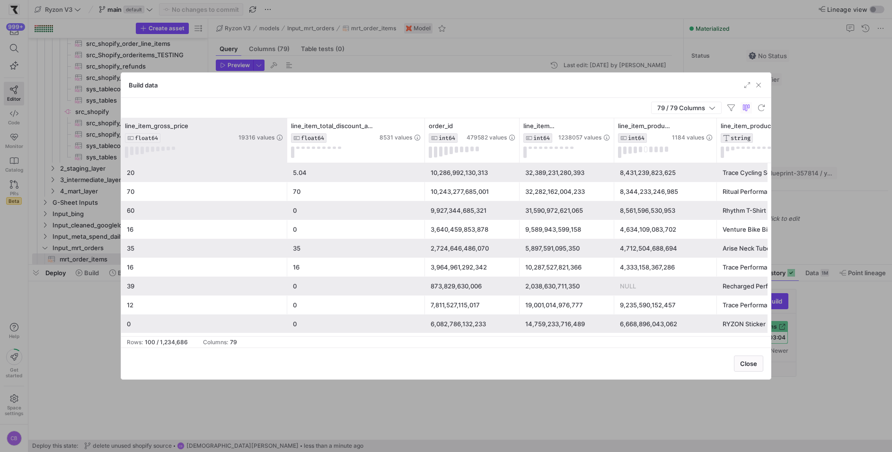
drag, startPoint x: 223, startPoint y: 128, endPoint x: 284, endPoint y: 136, distance: 61.5
click at [285, 136] on div at bounding box center [287, 140] width 4 height 44
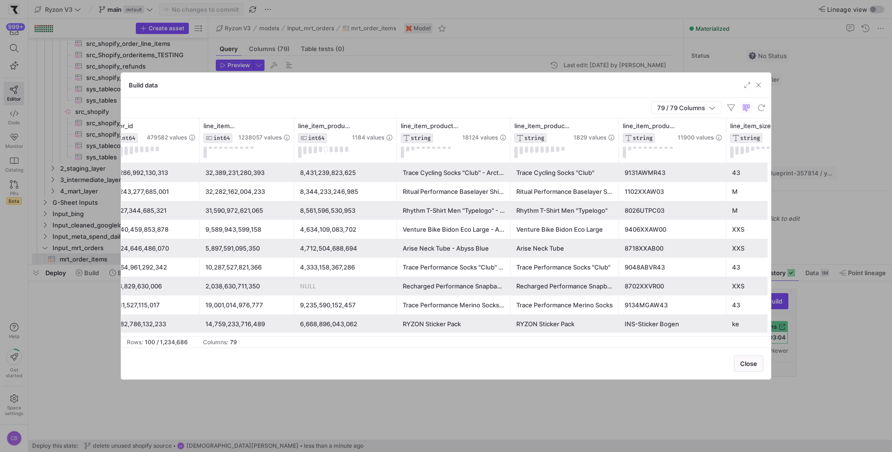
scroll to position [0, 344]
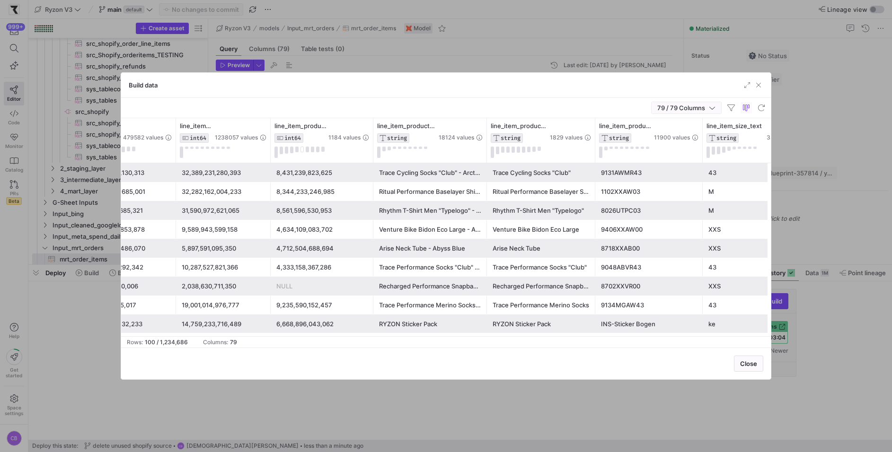
click at [712, 109] on icon "button" at bounding box center [712, 108] width 7 height 7
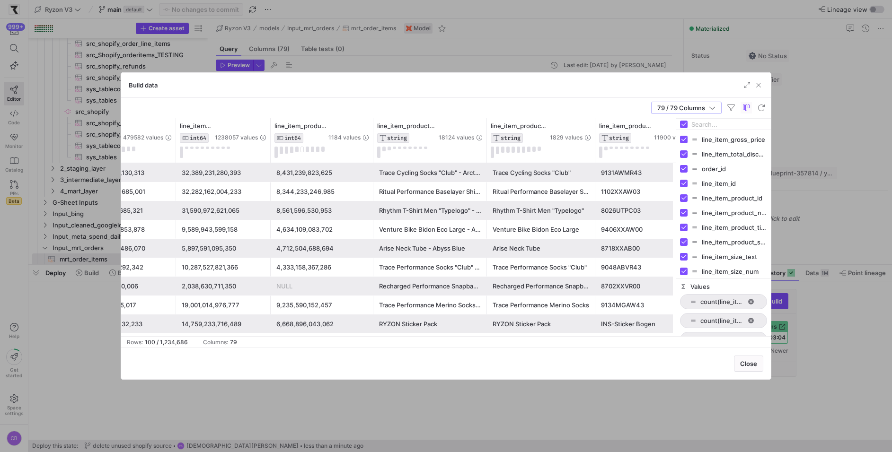
click at [712, 124] on input "Filter Columns Input" at bounding box center [729, 124] width 76 height 19
type input "pro"
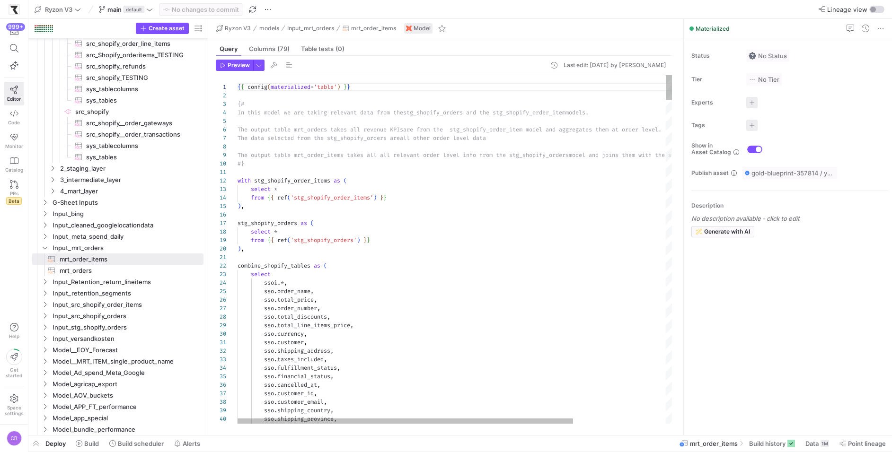
type textarea "with stg_shopify_order_items as ( select * from {{ ref('stg_shopify_order_items…"
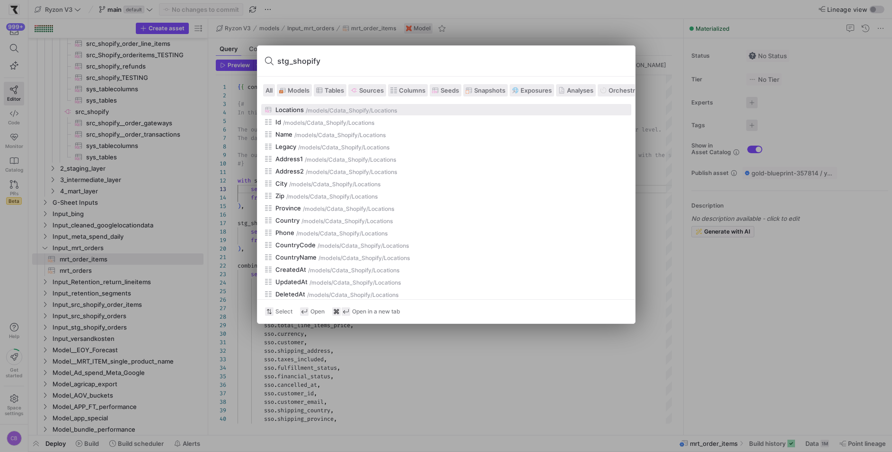
type input "stg_shopify"
click at [290, 87] on span "Models" at bounding box center [299, 91] width 22 height 8
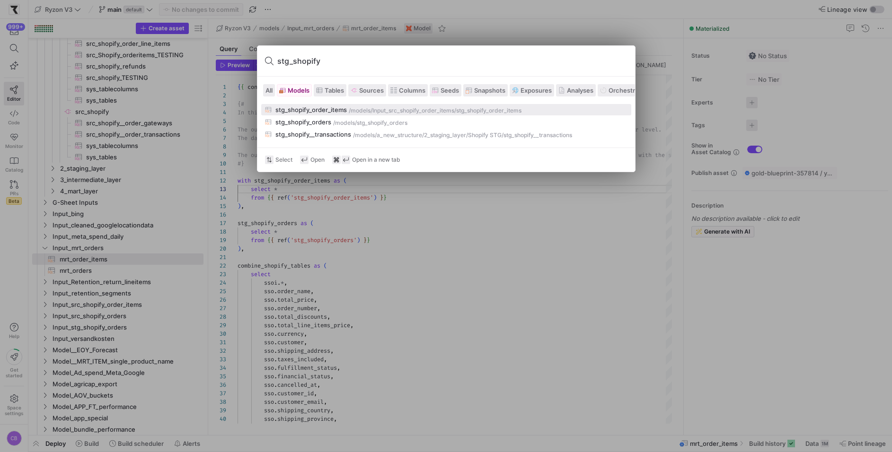
click at [307, 111] on div "stg_shopify_order_items" at bounding box center [310, 110] width 71 height 8
type textarea "{{ config(materialized='table') }} with src_shopify_orders as ( select * from {…"
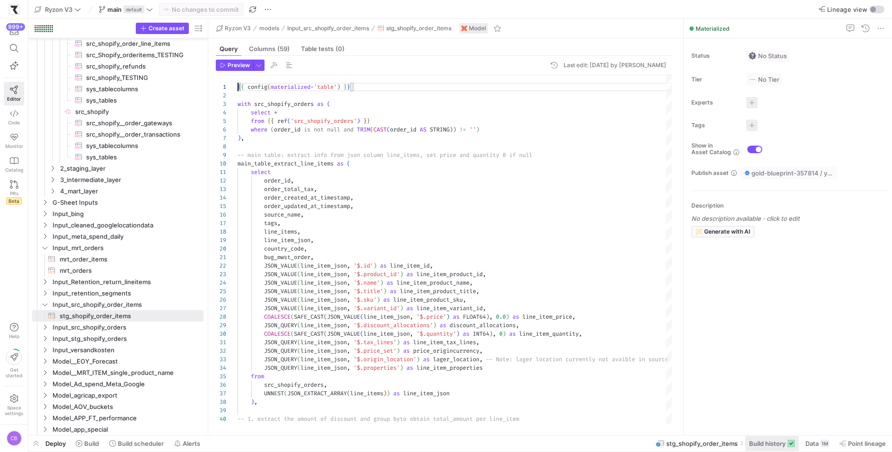
click at [757, 442] on span "Build history" at bounding box center [767, 444] width 36 height 8
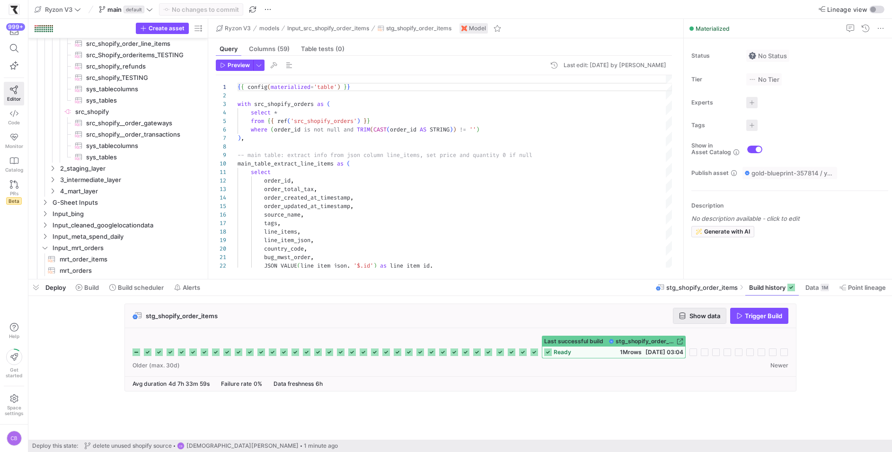
click at [713, 310] on span "button" at bounding box center [699, 316] width 53 height 15
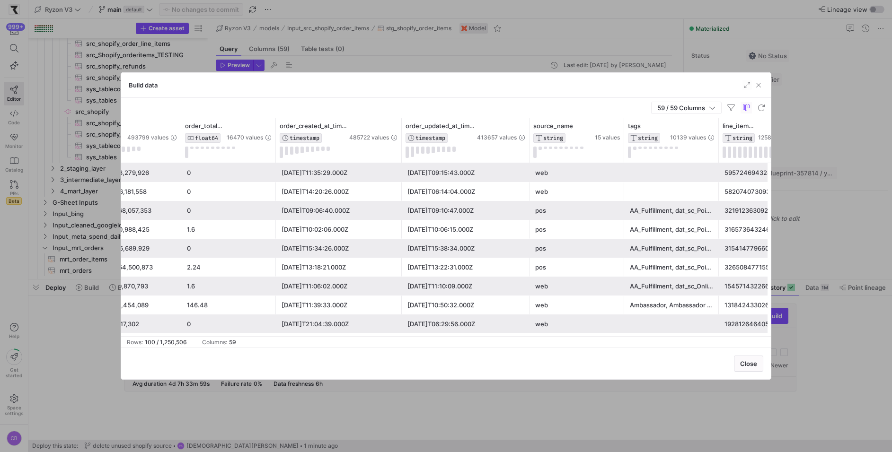
scroll to position [0, 341]
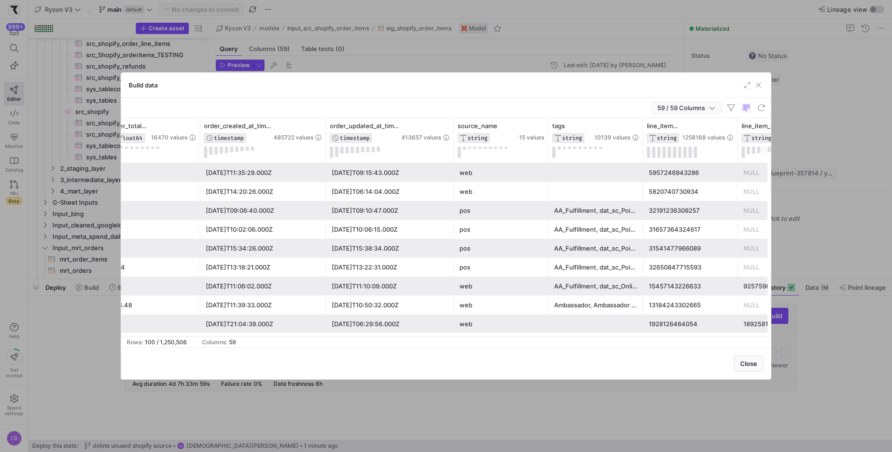
click at [714, 106] on icon "button" at bounding box center [712, 108] width 7 height 7
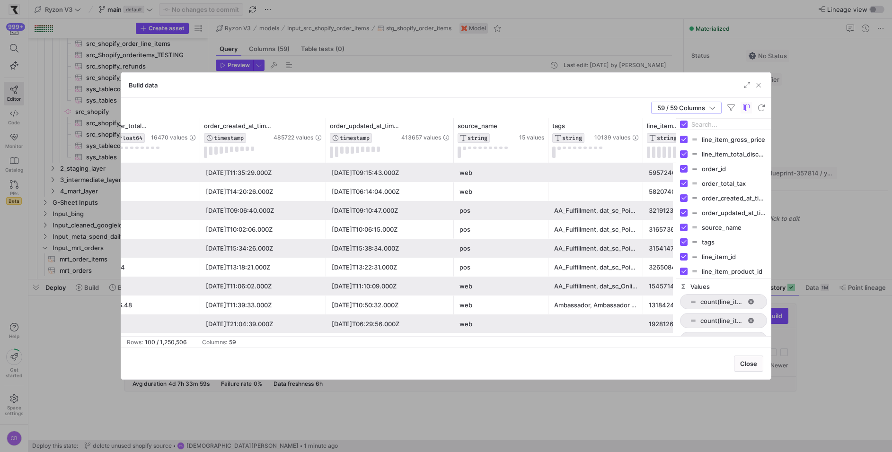
click at [711, 124] on input "Filter Columns Input" at bounding box center [729, 124] width 76 height 19
type input "pro"
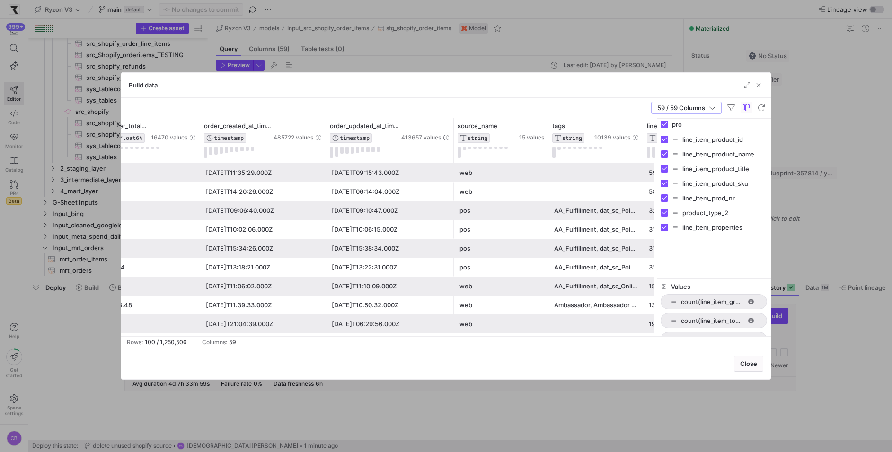
drag, startPoint x: 677, startPoint y: 238, endPoint x: 657, endPoint y: 239, distance: 19.5
click at [657, 239] on div at bounding box center [656, 227] width 2 height 218
drag, startPoint x: 699, startPoint y: 126, endPoint x: 651, endPoint y: 124, distance: 48.3
click at [651, 124] on div "order_id INT64 493799 values order_total_tax FLOAT64 16470 values order_created…" at bounding box center [446, 227] width 650 height 218
click at [673, 123] on input "Filter Columns Input" at bounding box center [719, 124] width 95 height 19
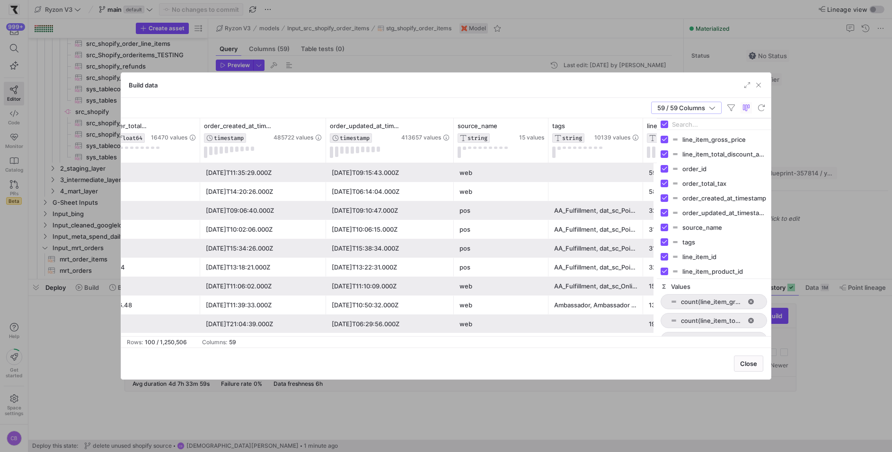
click at [674, 123] on input "Filter Columns Input" at bounding box center [719, 124] width 95 height 19
click at [698, 91] on div "Build data" at bounding box center [446, 85] width 650 height 25
click at [716, 107] on span "button" at bounding box center [687, 107] width 70 height 11
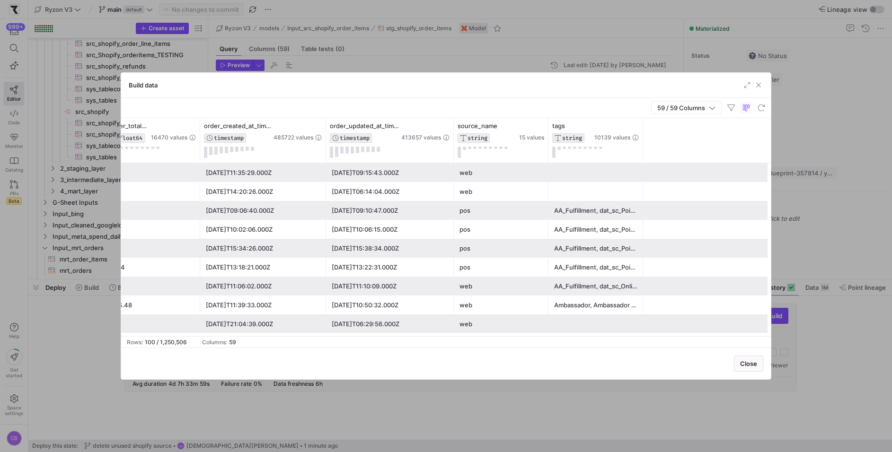
scroll to position [0, 0]
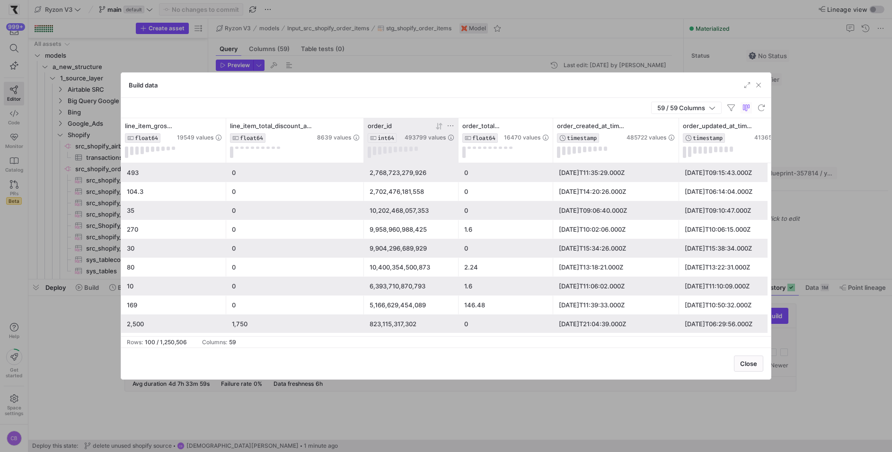
scroll to position [171, 0]
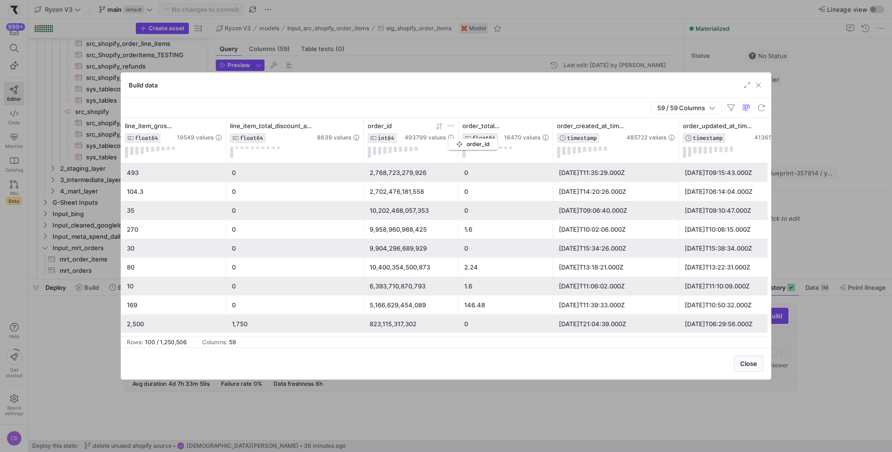
click at [453, 137] on div "order_id INT64 493799 values" at bounding box center [411, 140] width 87 height 36
click at [451, 124] on icon at bounding box center [451, 126] width 8 height 8
click at [455, 159] on input "Filter Value" at bounding box center [495, 156] width 96 height 11
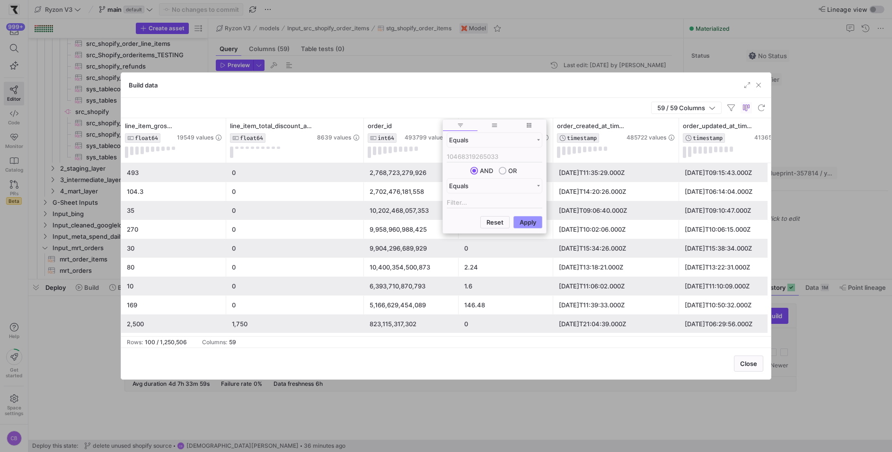
type input "10468319265033"
click at [533, 222] on button "Apply" at bounding box center [527, 222] width 29 height 12
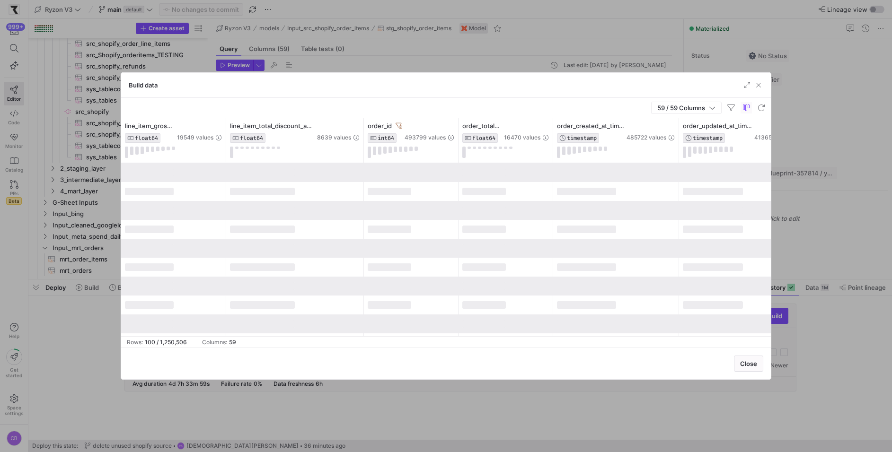
click at [478, 101] on div "59 / 59 Columns" at bounding box center [446, 108] width 650 height 20
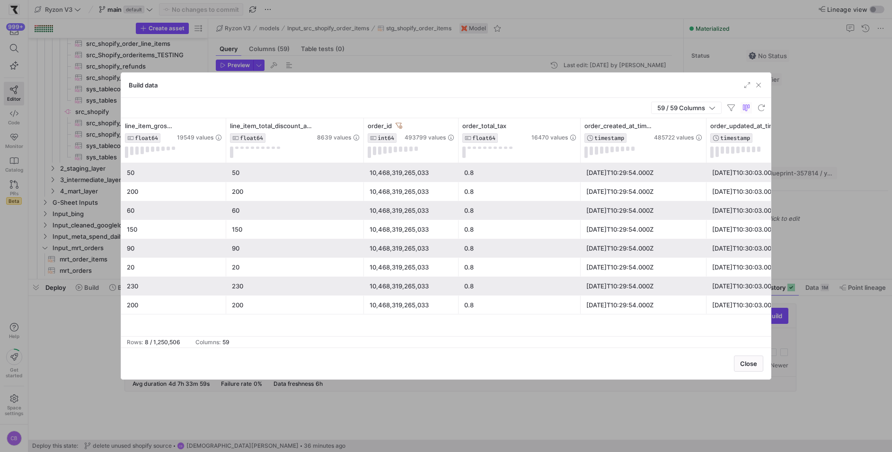
drag, startPoint x: 551, startPoint y: 147, endPoint x: 578, endPoint y: 168, distance: 34.4
click at [578, 168] on div "order_id INT64 493799 values order_total_tax FLOAT64 16470 values order_created…" at bounding box center [446, 227] width 650 height 218
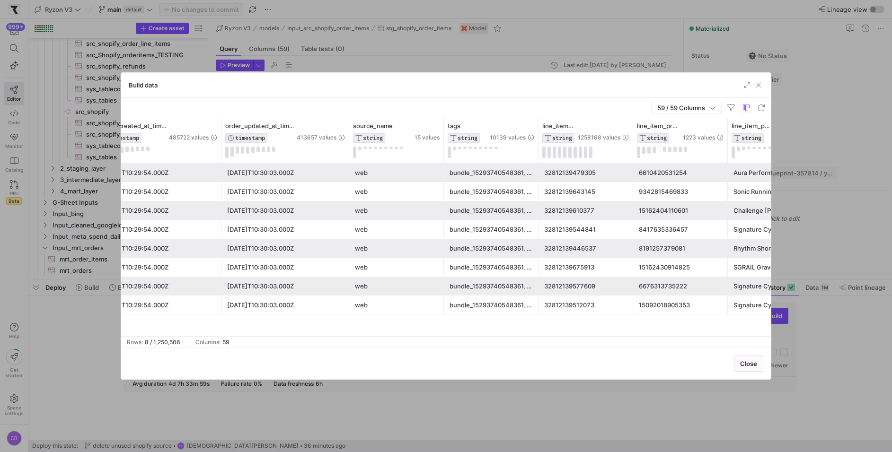
scroll to position [0, 0]
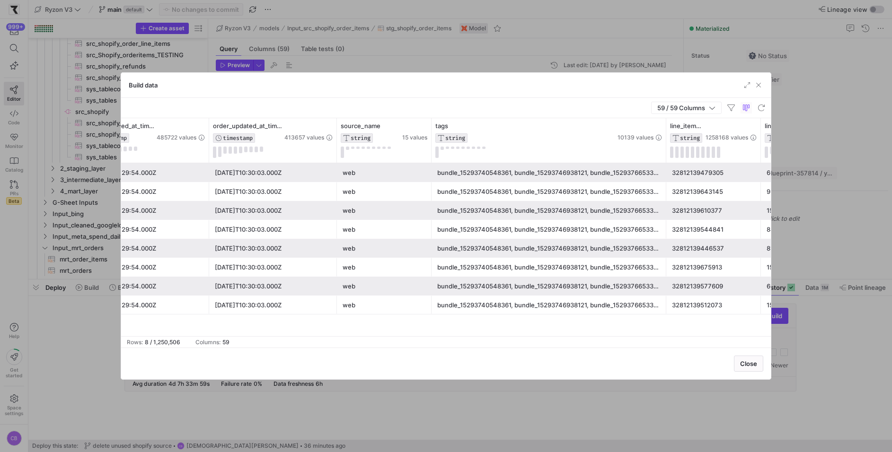
drag, startPoint x: 524, startPoint y: 143, endPoint x: 701, endPoint y: 182, distance: 180.8
click at [701, 182] on div "order_total_tax FLOAT64 16470 values order_created_at_timestamp TIMESTAMP 48572…" at bounding box center [446, 227] width 650 height 218
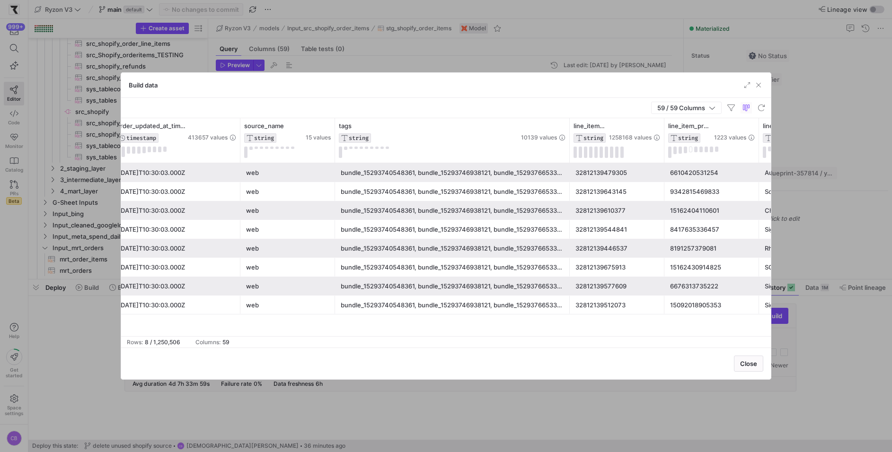
scroll to position [0, 667]
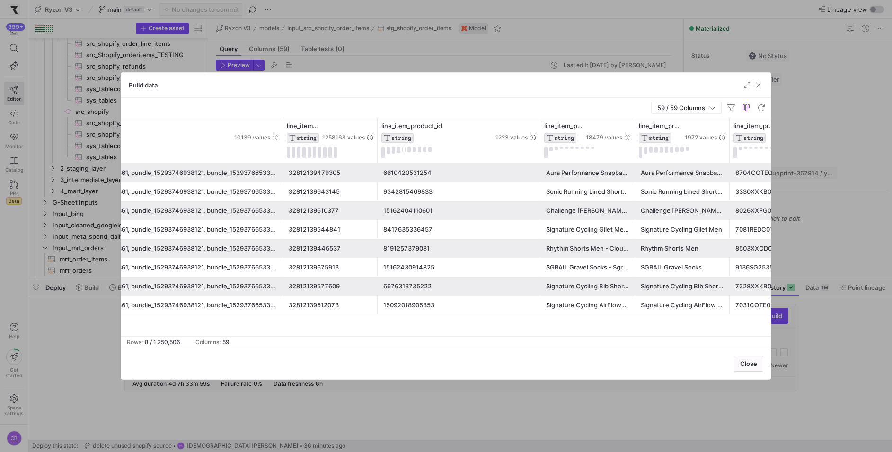
drag, startPoint x: 470, startPoint y: 145, endPoint x: 538, endPoint y: 163, distance: 70.5
click at [538, 163] on div "source_name STRING 15 values tags STRING 10139 values line_item_id STRING 12581…" at bounding box center [446, 227] width 650 height 218
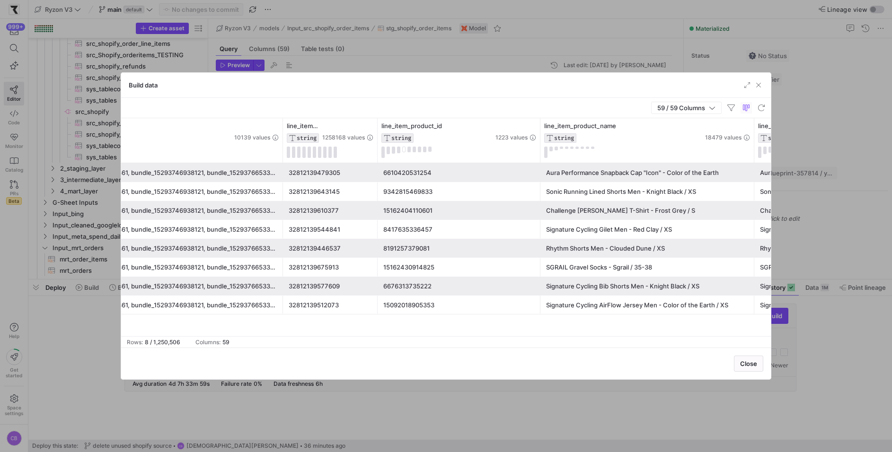
drag, startPoint x: 632, startPoint y: 152, endPoint x: 752, endPoint y: 188, distance: 125.5
click at [752, 188] on div "source_name STRING 15 values tags STRING 10139 values line_item_id STRING 12581…" at bounding box center [446, 227] width 650 height 218
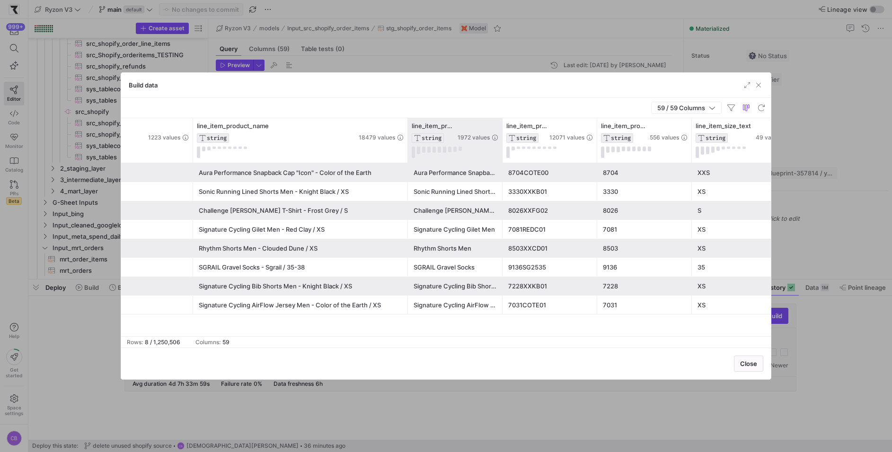
click at [498, 145] on div "line_item_product_title STRING 1972 values" at bounding box center [455, 140] width 95 height 44
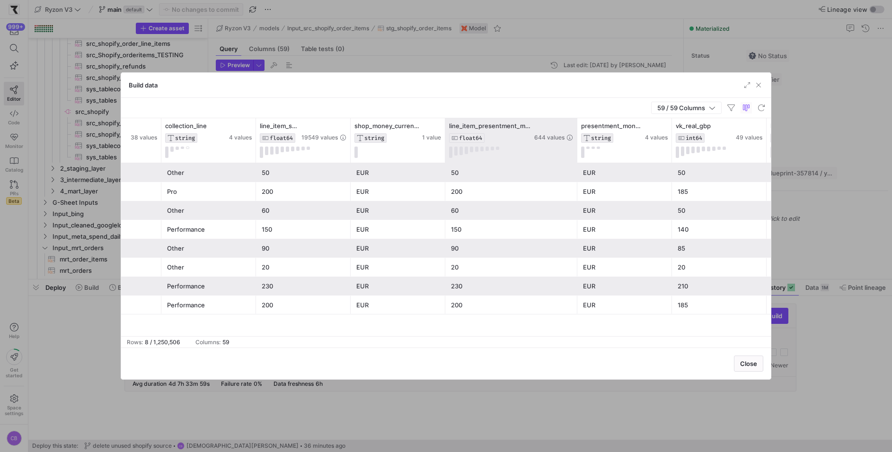
drag, startPoint x: 538, startPoint y: 125, endPoint x: 616, endPoint y: 143, distance: 79.7
click at [579, 143] on div at bounding box center [577, 140] width 4 height 44
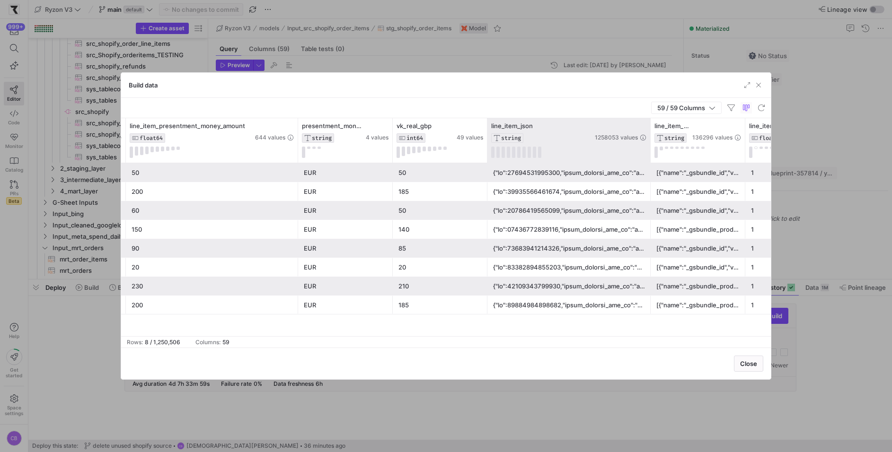
drag, startPoint x: 581, startPoint y: 128, endPoint x: 649, endPoint y: 153, distance: 73.1
click at [649, 153] on div at bounding box center [650, 140] width 4 height 44
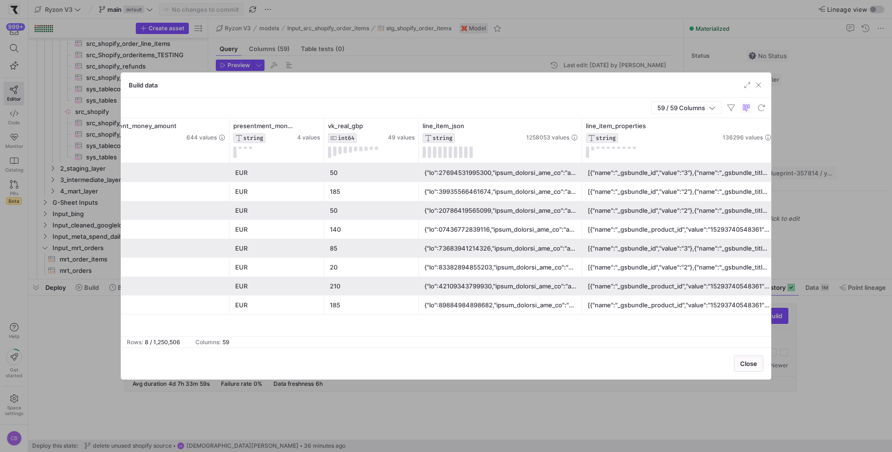
drag, startPoint x: 674, startPoint y: 133, endPoint x: 773, endPoint y: 151, distance: 100.4
click at [773, 151] on div "Build data 59 / 59 Columns Drag here to set row groups Drag here to set column …" at bounding box center [446, 226] width 892 height 452
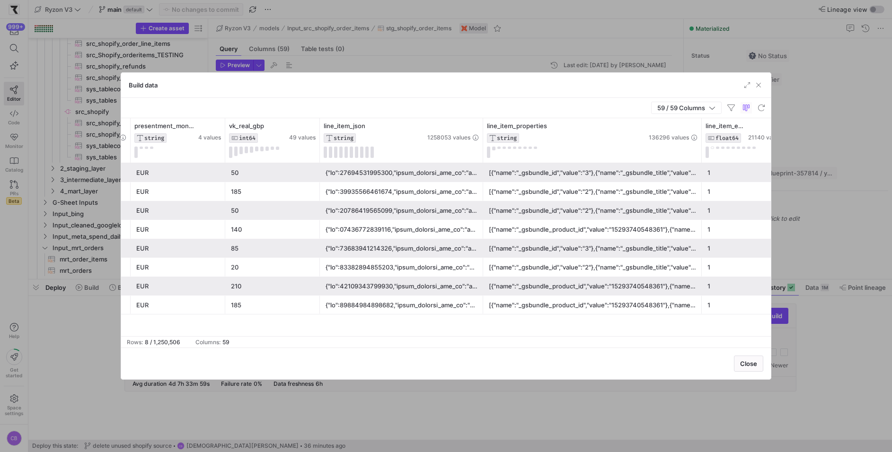
drag, startPoint x: 675, startPoint y: 136, endPoint x: 733, endPoint y: 151, distance: 60.3
click at [687, 177] on div "[{"name":"_gsbundle_id","value":"3"},{"name":"_gsbundle_title","value":"Grumspo…" at bounding box center [600, 173] width 223 height 18
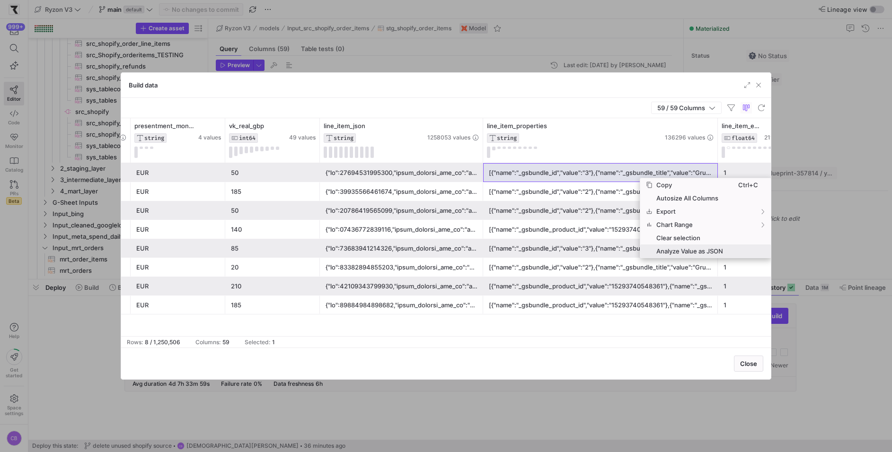
click at [712, 250] on span "Analyze Value as JSON" at bounding box center [696, 251] width 86 height 13
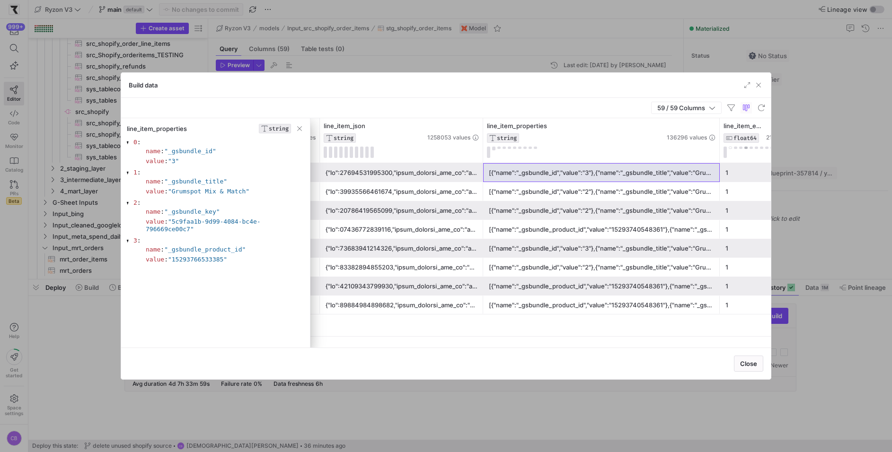
drag, startPoint x: 716, startPoint y: 144, endPoint x: 747, endPoint y: 147, distance: 30.9
click at [531, 270] on div "[{"name":"_gsbundle_id","value":"2"},{"name":"_gsbundle_title","value":"Grumspo…" at bounding box center [601, 267] width 225 height 18
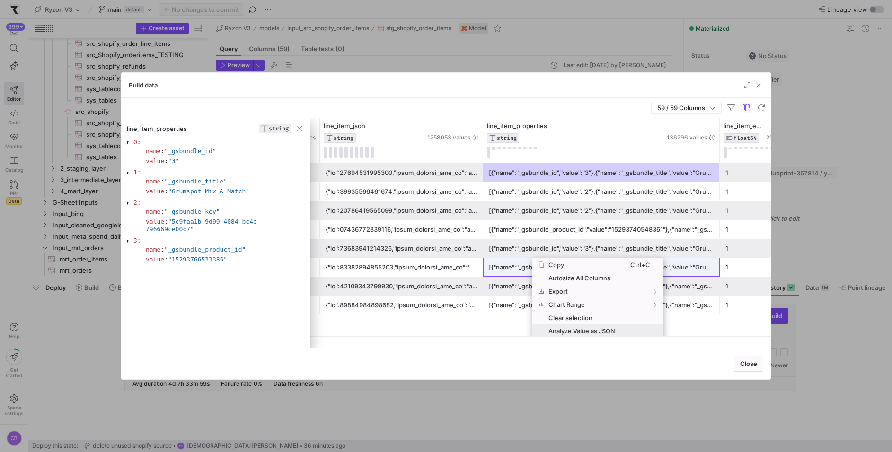
click at [582, 334] on span "Analyze Value as JSON" at bounding box center [588, 331] width 86 height 13
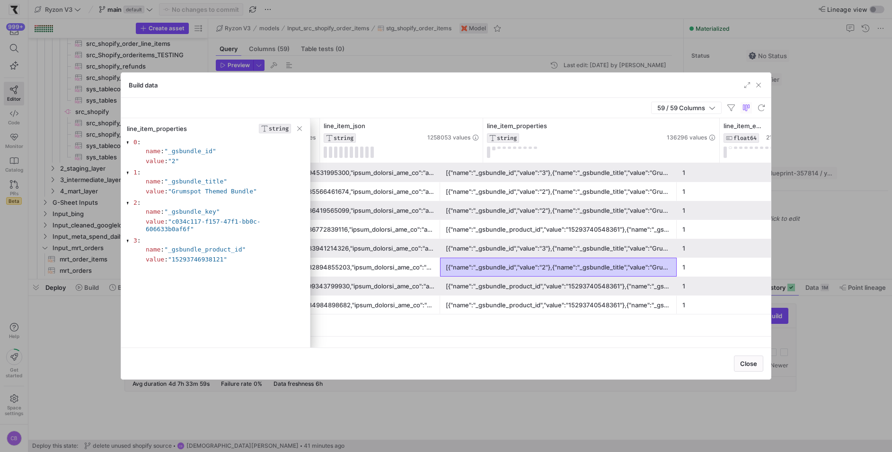
scroll to position [0, 5695]
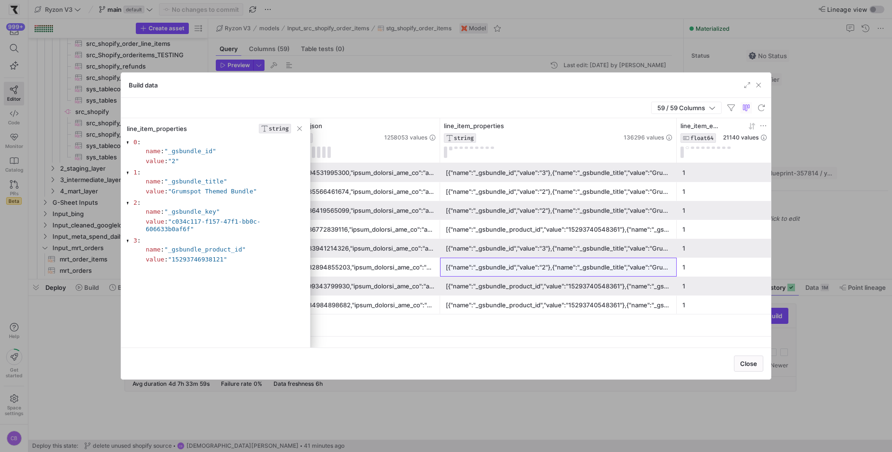
drag, startPoint x: 675, startPoint y: 141, endPoint x: 746, endPoint y: 140, distance: 71.5
click at [596, 291] on div "[{"name":"_gsbundle_product_id","value":"15293740548361"},{"name":"_gsbundle_ti…" at bounding box center [558, 286] width 225 height 18
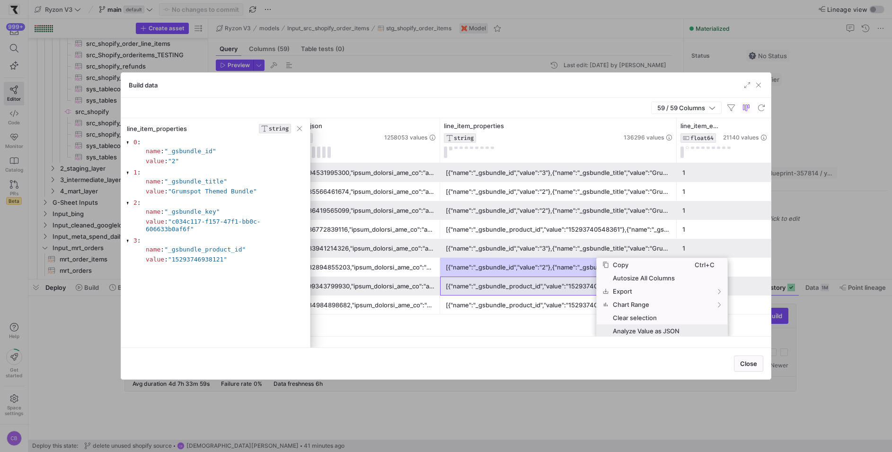
click at [613, 330] on span "Analyze Value as JSON" at bounding box center [652, 331] width 86 height 13
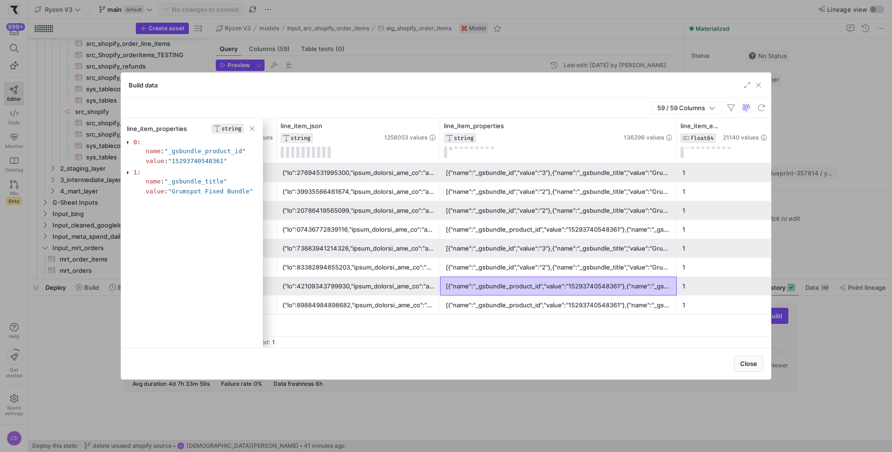
click at [561, 230] on div "[{"name":"_gsbundle_product_id","value":"15293740548361"},{"name":"_gsbundle_ti…" at bounding box center [558, 230] width 225 height 18
click at [563, 228] on div "[{"name":"_gsbundle_product_id","value":"15293740548361"},{"name":"_gsbundle_ti…" at bounding box center [558, 230] width 225 height 18
click at [551, 249] on div "[{"name":"_gsbundle_id","value":"3"},{"name":"_gsbundle_title","value":"Grumspo…" at bounding box center [558, 248] width 225 height 18
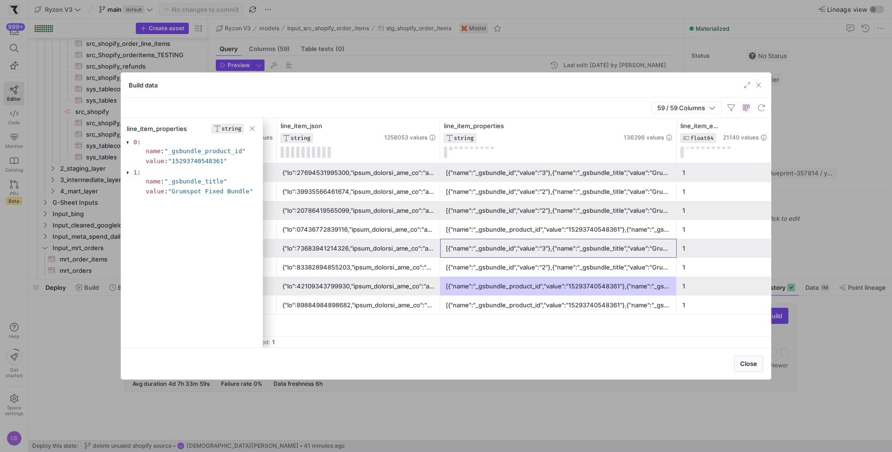
click at [551, 249] on div "[{"name":"_gsbundle_id","value":"3"},{"name":"_gsbundle_title","value":"Grumspo…" at bounding box center [558, 248] width 225 height 18
click at [560, 230] on div "[{"name":"_gsbundle_product_id","value":"15293740548361"},{"name":"_gsbundle_ti…" at bounding box center [558, 230] width 225 height 18
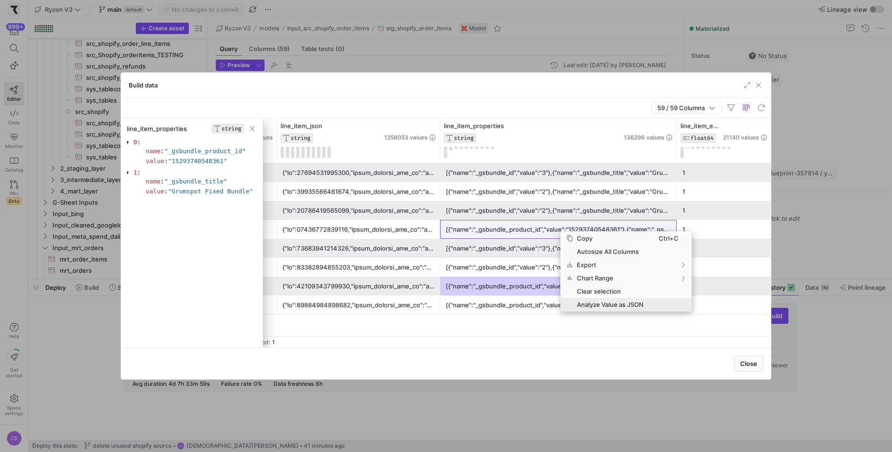
click at [589, 300] on span "Analyze Value as JSON" at bounding box center [616, 304] width 86 height 13
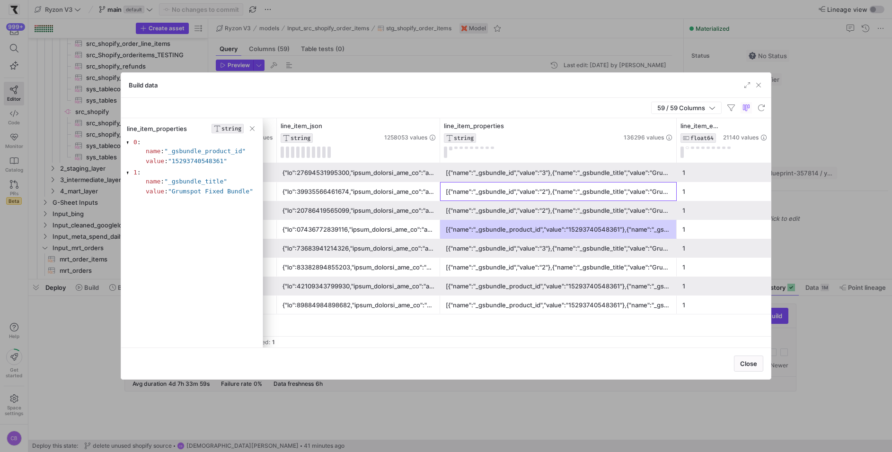
click at [531, 194] on div "[{"name":"_gsbundle_id","value":"2"},{"name":"_gsbundle_title","value":"Grumspo…" at bounding box center [558, 192] width 225 height 18
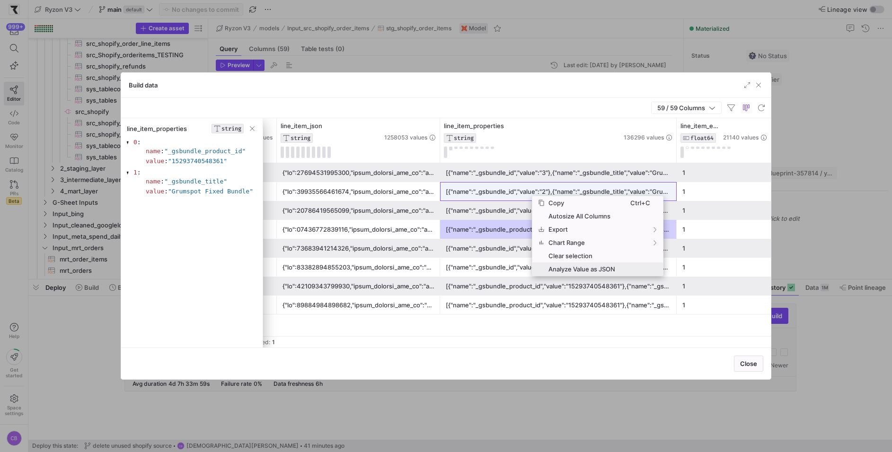
click at [562, 267] on span "Analyze Value as JSON" at bounding box center [588, 269] width 86 height 13
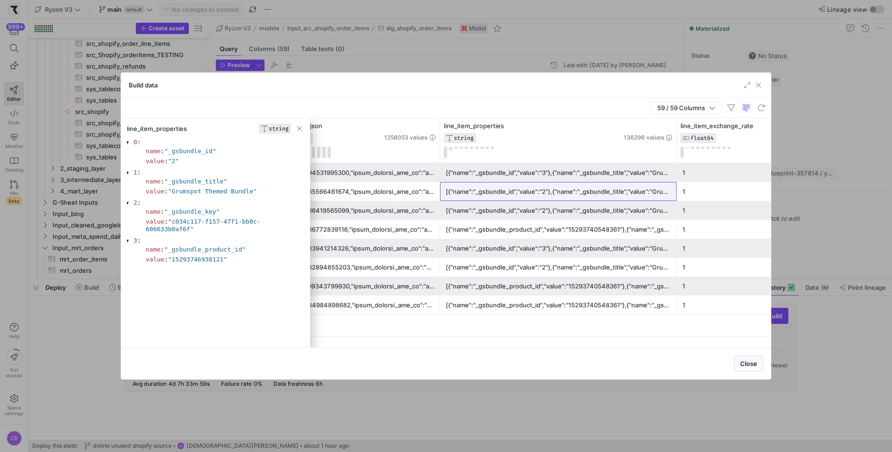
drag, startPoint x: 768, startPoint y: 141, endPoint x: 816, endPoint y: 143, distance: 47.4
click at [816, 143] on div "Build data 59 / 59 Columns line_item_properties STRING 0 : name : "_gsbundle_id…" at bounding box center [446, 226] width 892 height 452
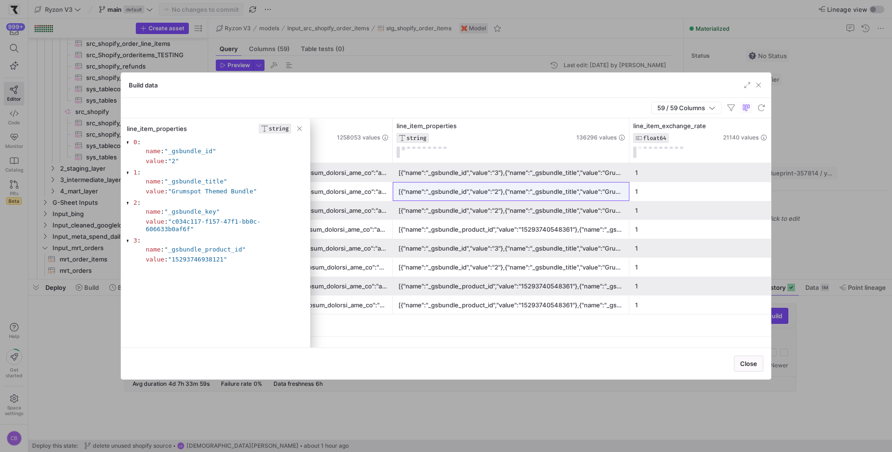
drag, startPoint x: 302, startPoint y: 127, endPoint x: 272, endPoint y: 185, distance: 65.2
click at [259, 205] on div "line_item_properties STRING 0 : name : "_gsbundle_id" value : "2" 1 : name : "_…" at bounding box center [215, 236] width 189 height 224
click at [300, 129] on span "button" at bounding box center [299, 128] width 9 height 9
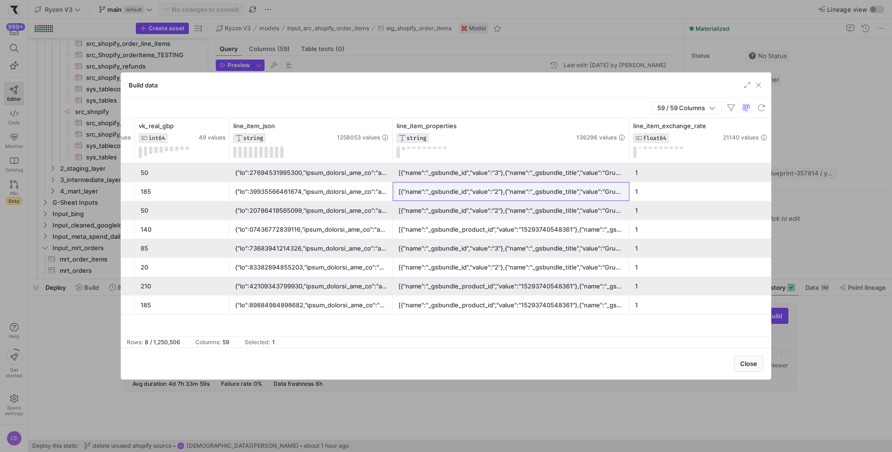
drag, startPoint x: 276, startPoint y: 192, endPoint x: 271, endPoint y: 194, distance: 5.5
click at [273, 194] on div at bounding box center [311, 192] width 152 height 18
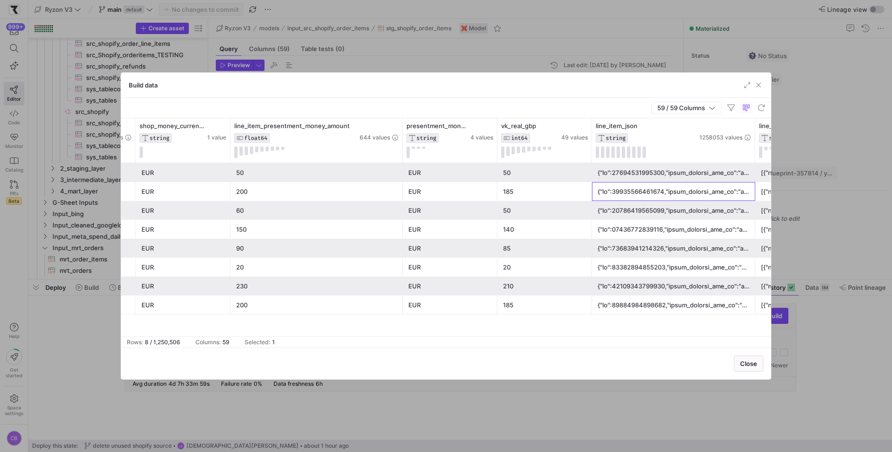
scroll to position [0, 5391]
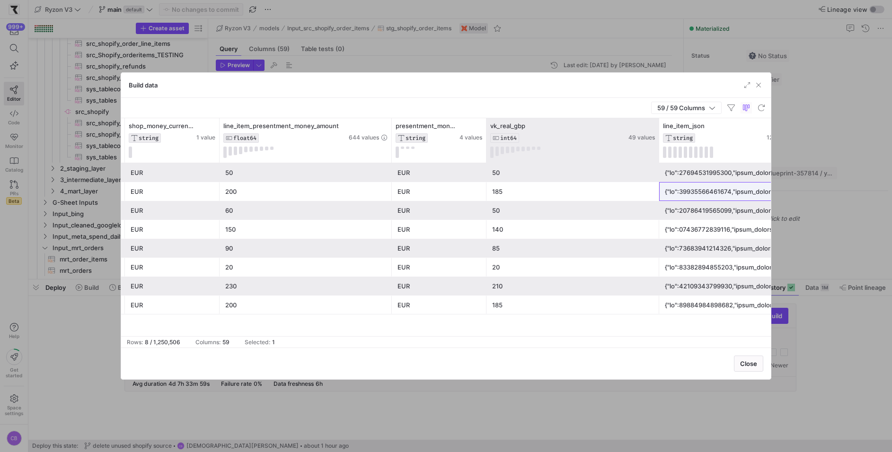
drag, startPoint x: 578, startPoint y: 145, endPoint x: 656, endPoint y: 142, distance: 78.1
click at [656, 142] on div "vk_real_gbp INT64 49 values" at bounding box center [572, 140] width 173 height 44
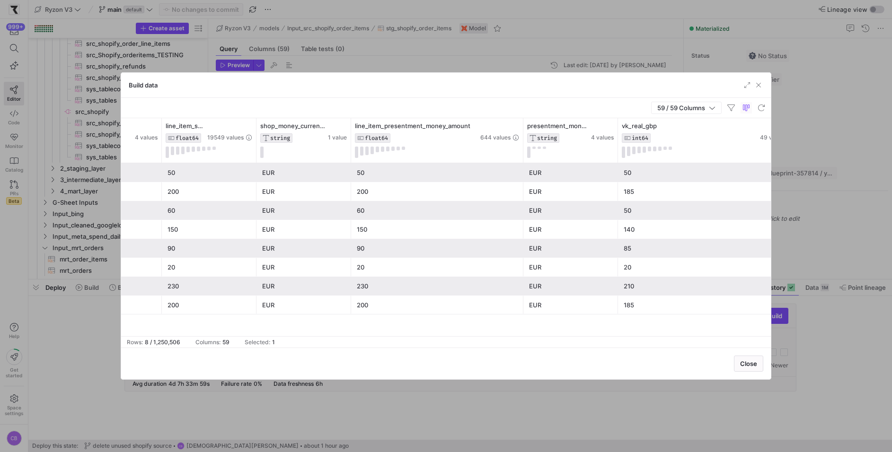
scroll to position [0, 5249]
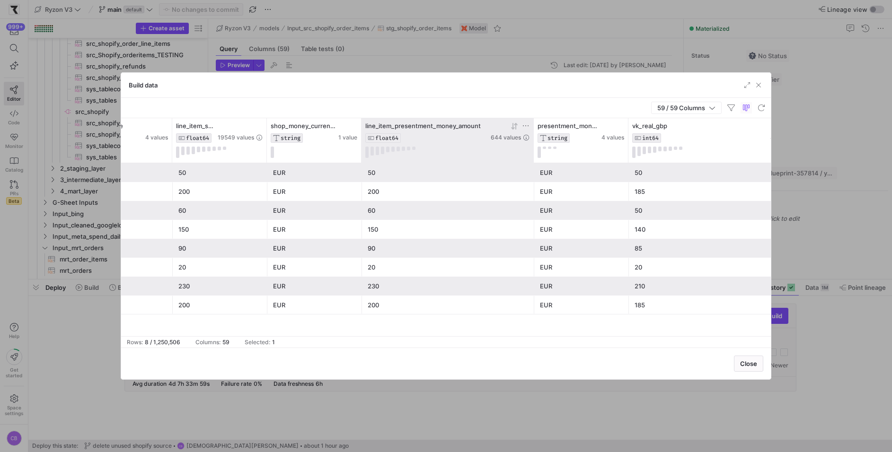
drag, startPoint x: 531, startPoint y: 142, endPoint x: 566, endPoint y: 153, distance: 37.1
click at [534, 152] on div "line_item_presentment_money_amount FLOAT64 644 values" at bounding box center [448, 140] width 172 height 44
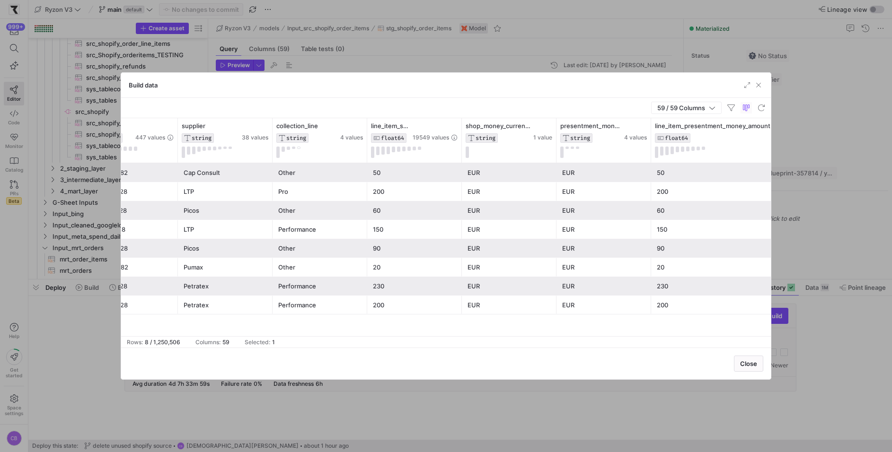
scroll to position [0, 4991]
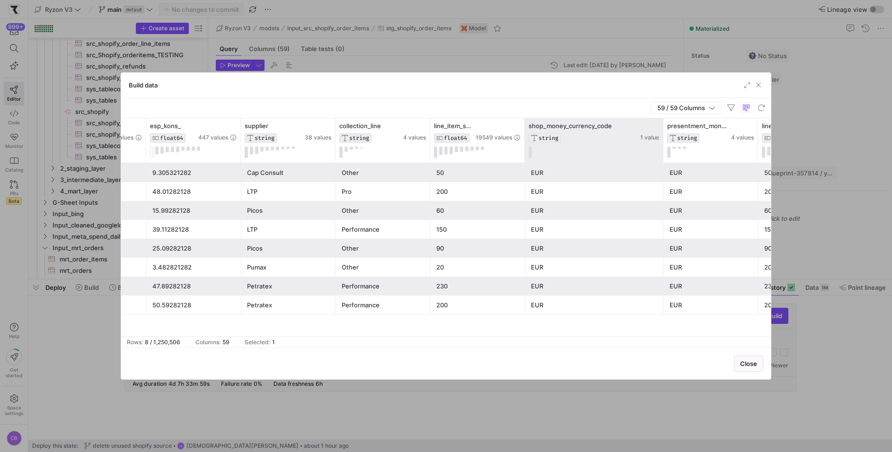
drag, startPoint x: 618, startPoint y: 148, endPoint x: 661, endPoint y: 154, distance: 43.0
click at [662, 153] on div at bounding box center [663, 140] width 4 height 44
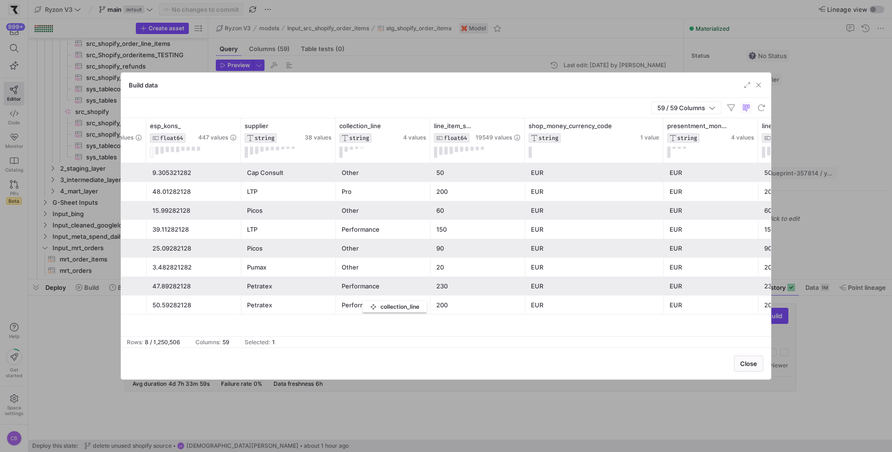
drag, startPoint x: 363, startPoint y: 152, endPoint x: 370, endPoint y: 210, distance: 58.2
click at [367, 277] on div "line_item_presentment_money_amount FLOAT64 644 values presentment_money_currenc…" at bounding box center [446, 227] width 650 height 218
drag, startPoint x: 375, startPoint y: 131, endPoint x: 355, endPoint y: 166, distance: 40.0
click at [355, 166] on div "line_item_presentment_money_amount FLOAT64 644 values presentment_money_currenc…" at bounding box center [446, 227] width 650 height 218
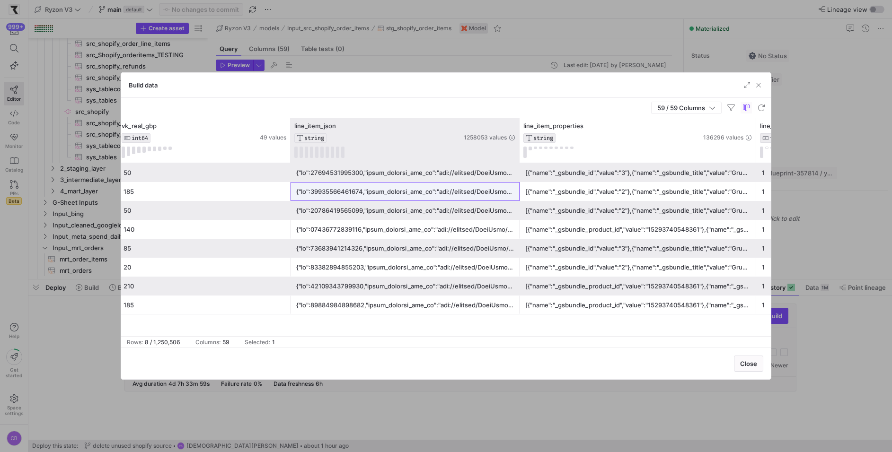
drag, startPoint x: 453, startPoint y: 126, endPoint x: 519, endPoint y: 151, distance: 70.6
click at [519, 151] on div at bounding box center [519, 140] width 4 height 44
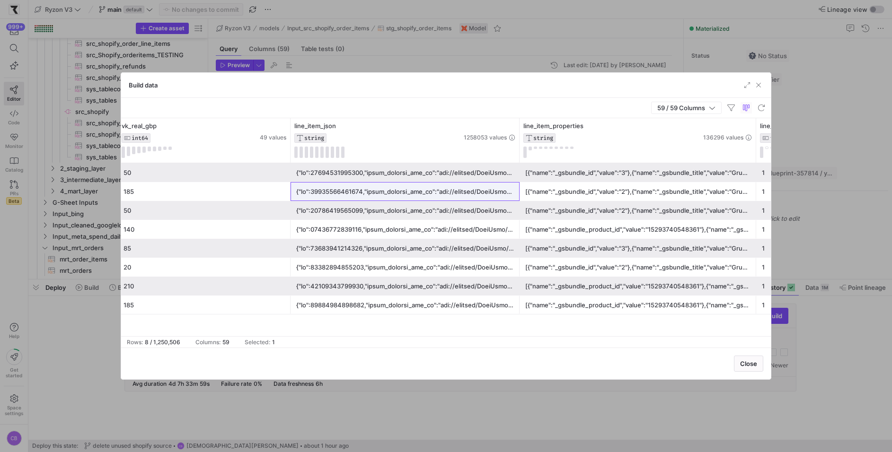
click at [428, 191] on div at bounding box center [405, 192] width 218 height 18
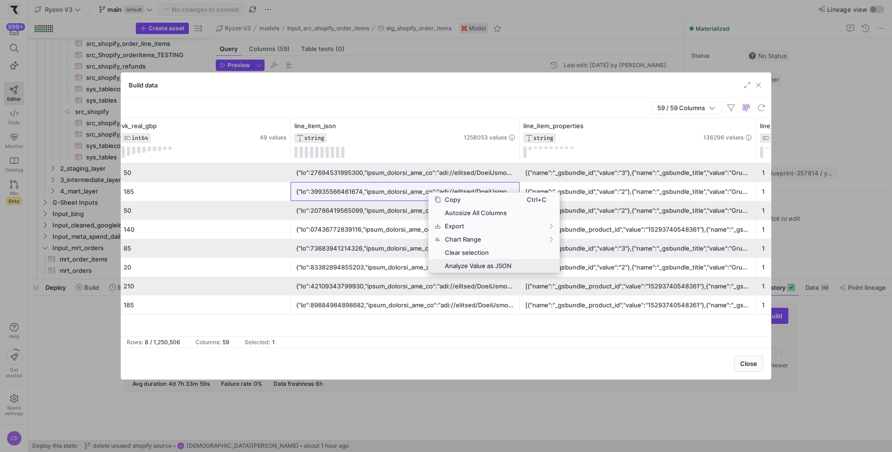
click at [482, 271] on span "Analyze Value as JSON" at bounding box center [484, 265] width 86 height 13
